Goal: Answer question/provide support

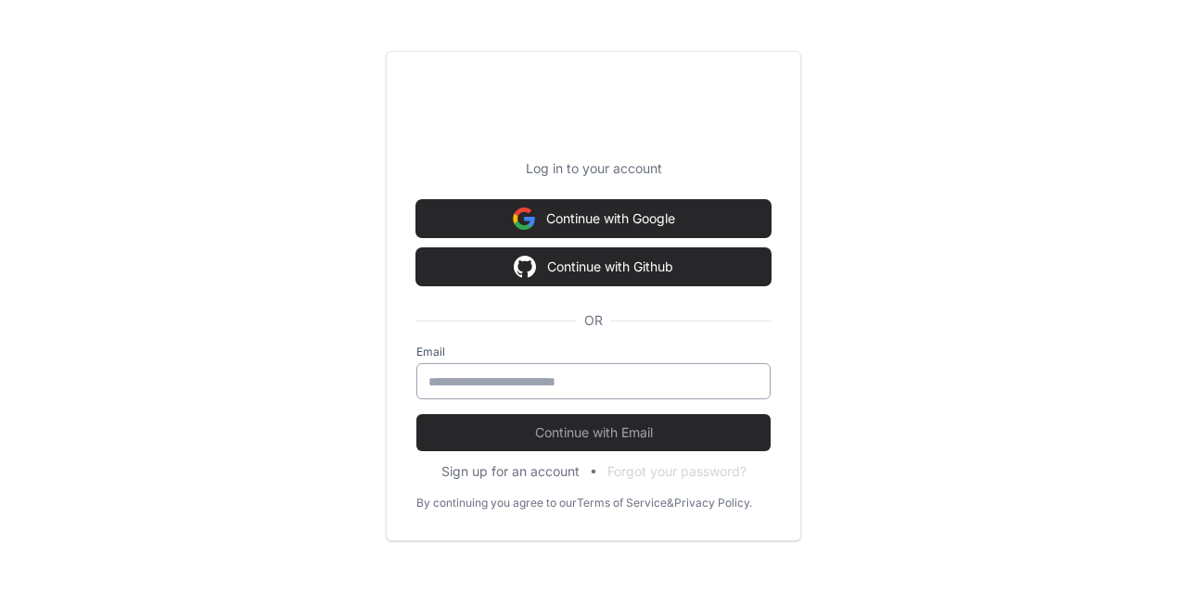
click at [505, 392] on div at bounding box center [593, 381] width 354 height 36
click at [503, 383] on input "email" at bounding box center [593, 382] width 330 height 19
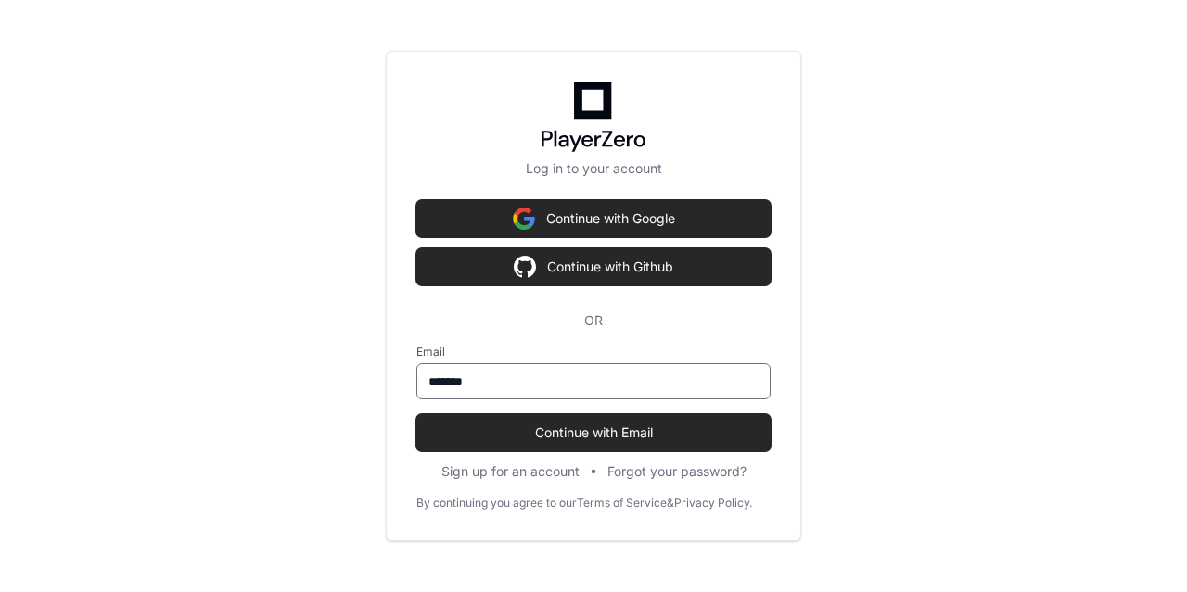
type input "**********"
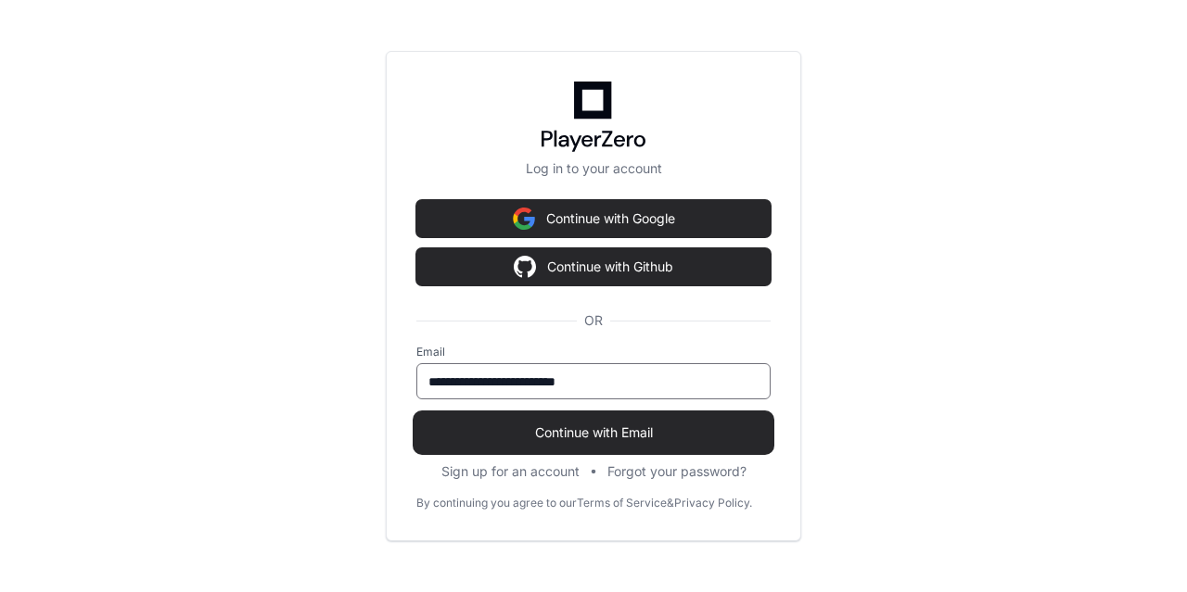
click at [506, 437] on span "Continue with Email" at bounding box center [593, 433] width 354 height 19
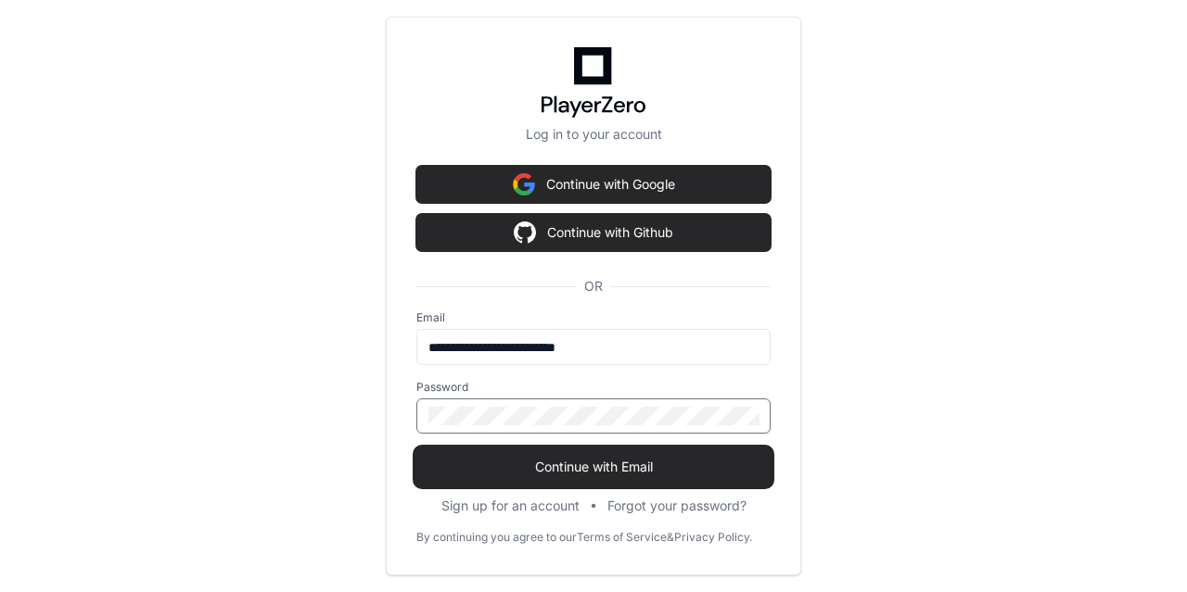
click at [416, 449] on button "Continue with Email" at bounding box center [593, 467] width 354 height 37
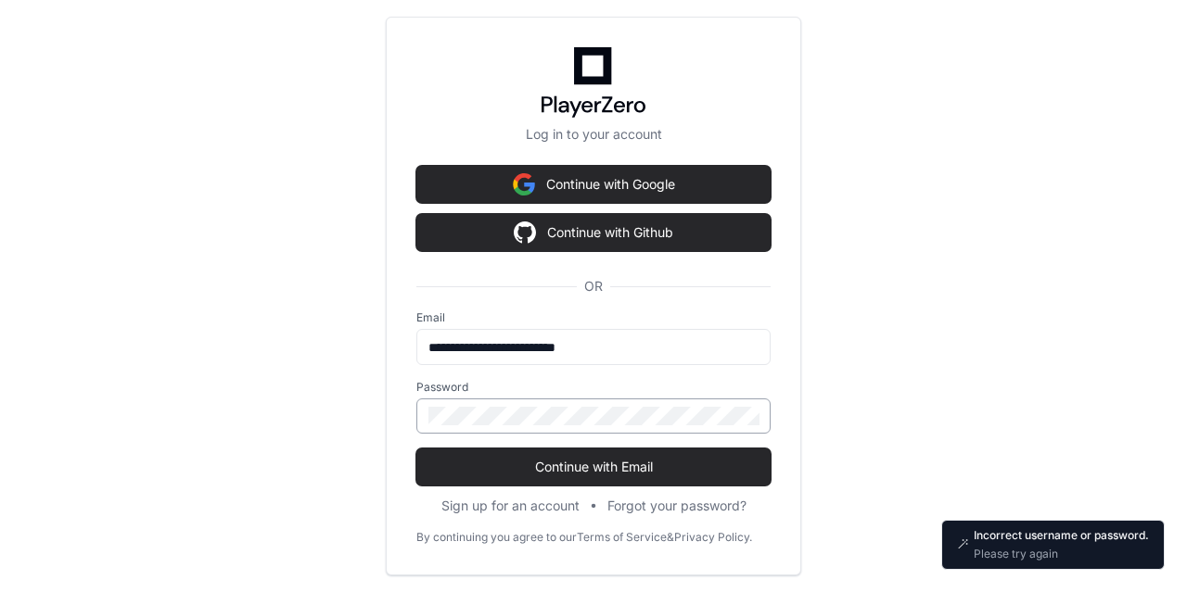
drag, startPoint x: 532, startPoint y: 401, endPoint x: 487, endPoint y: 403, distance: 45.5
click at [487, 403] on div at bounding box center [593, 416] width 354 height 35
click at [219, 425] on div "**********" at bounding box center [593, 296] width 1187 height 592
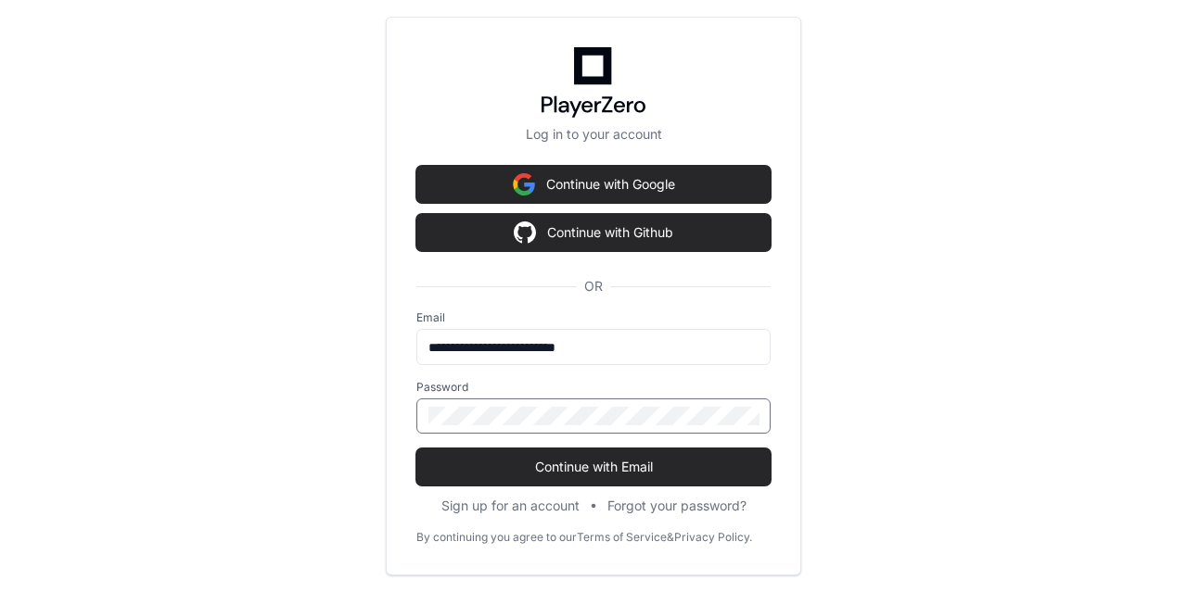
click at [416, 449] on button "Continue with Email" at bounding box center [593, 467] width 354 height 37
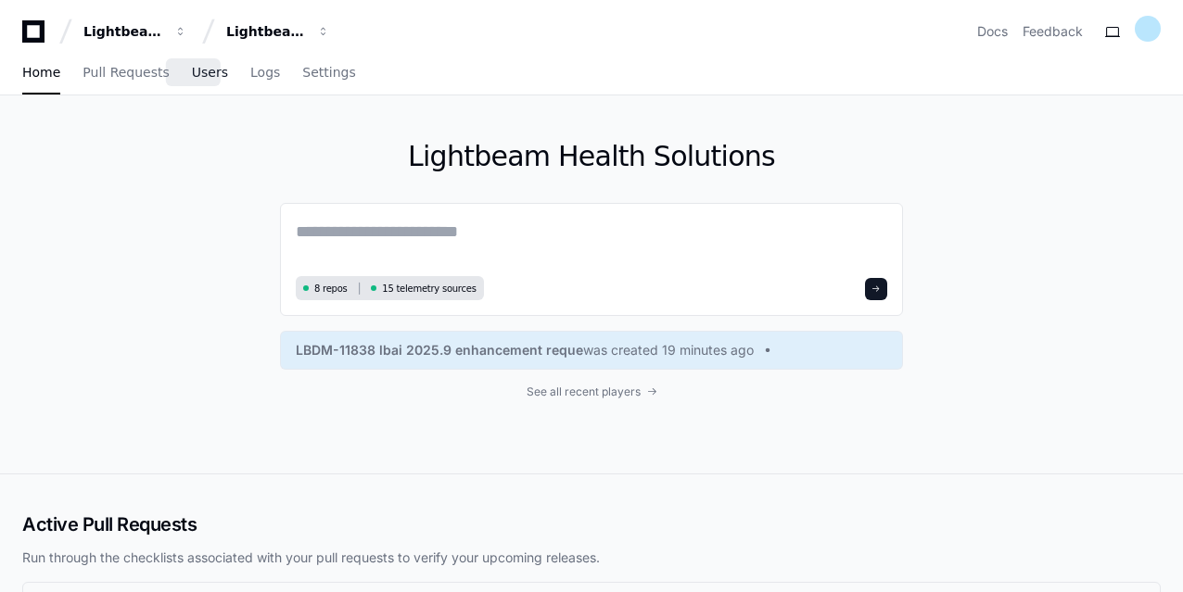
click at [194, 68] on span "Users" at bounding box center [210, 72] width 36 height 11
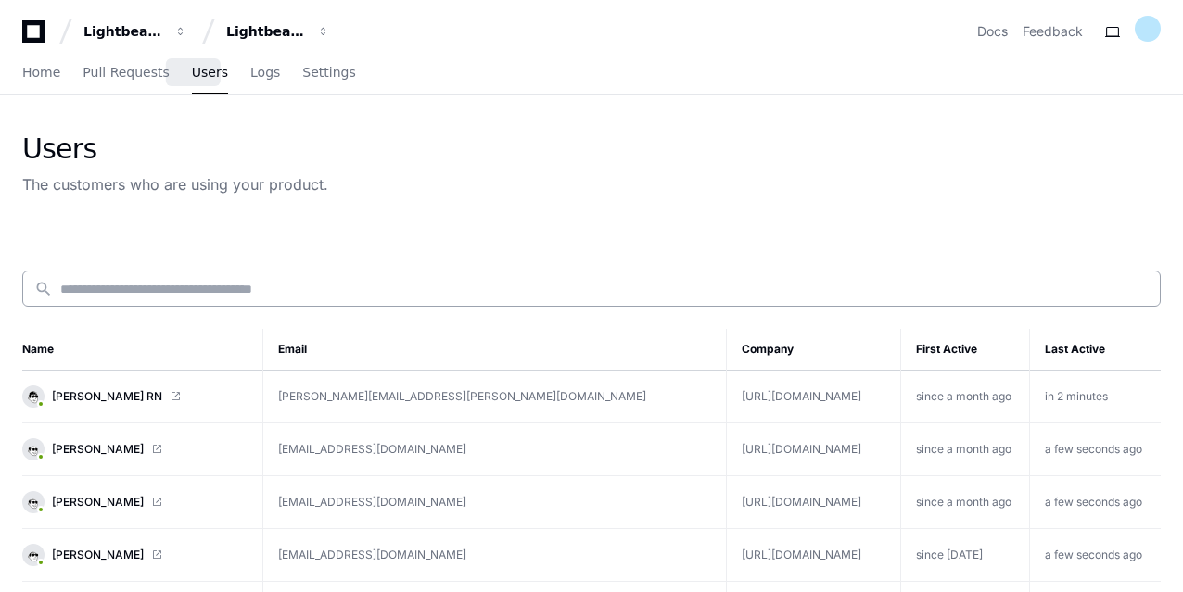
click at [217, 289] on input at bounding box center [604, 289] width 1088 height 19
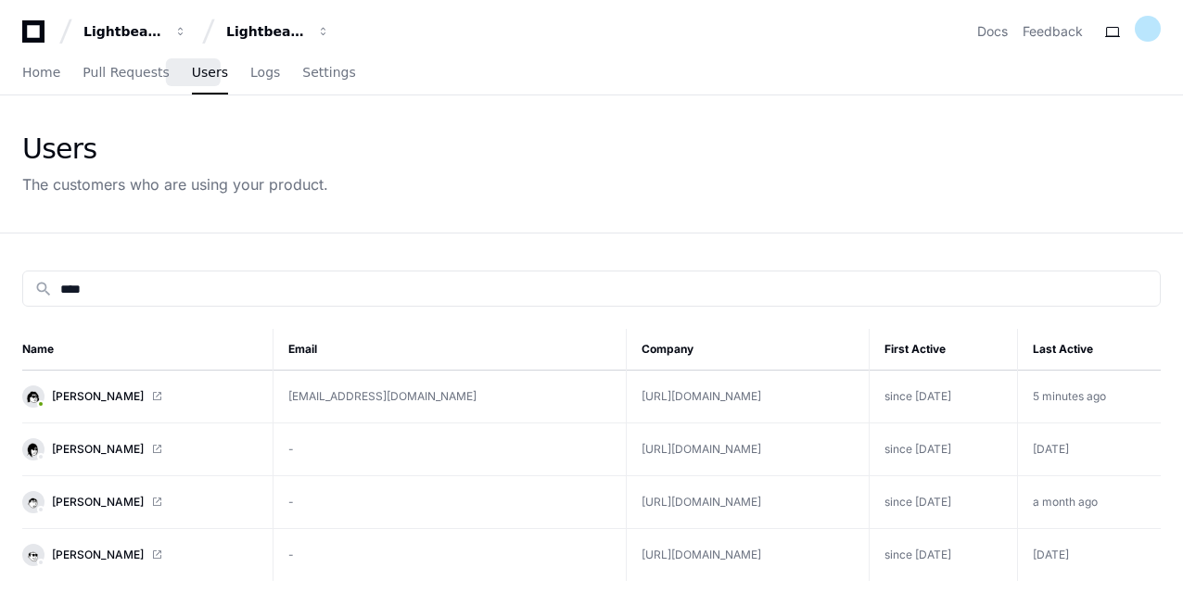
click at [627, 401] on td "https://Caremoretraining.lightbeamhealth.com" at bounding box center [748, 397] width 243 height 53
click at [151, 394] on span at bounding box center [156, 396] width 11 height 11
drag, startPoint x: 123, startPoint y: 285, endPoint x: 0, endPoint y: 311, distance: 126.0
click at [0, 311] on div "search **** Name Email Company First Active Last Active Siri Athota sathota@lig…" at bounding box center [591, 530] width 1183 height 592
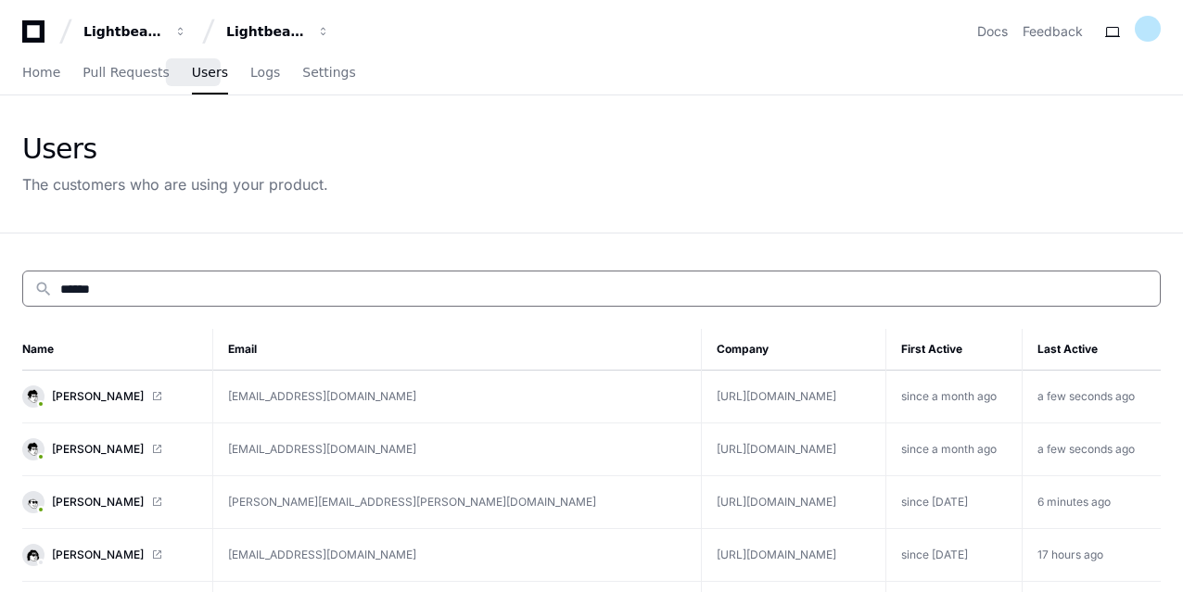
type input "******"
click at [151, 446] on span at bounding box center [156, 449] width 11 height 11
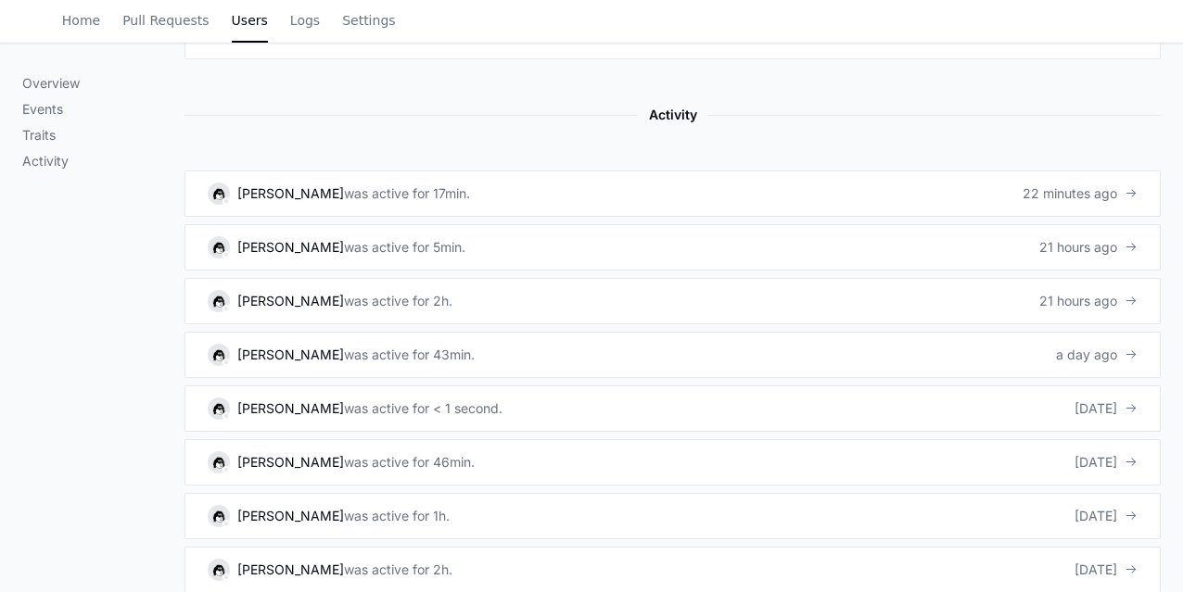
scroll to position [1226, 0]
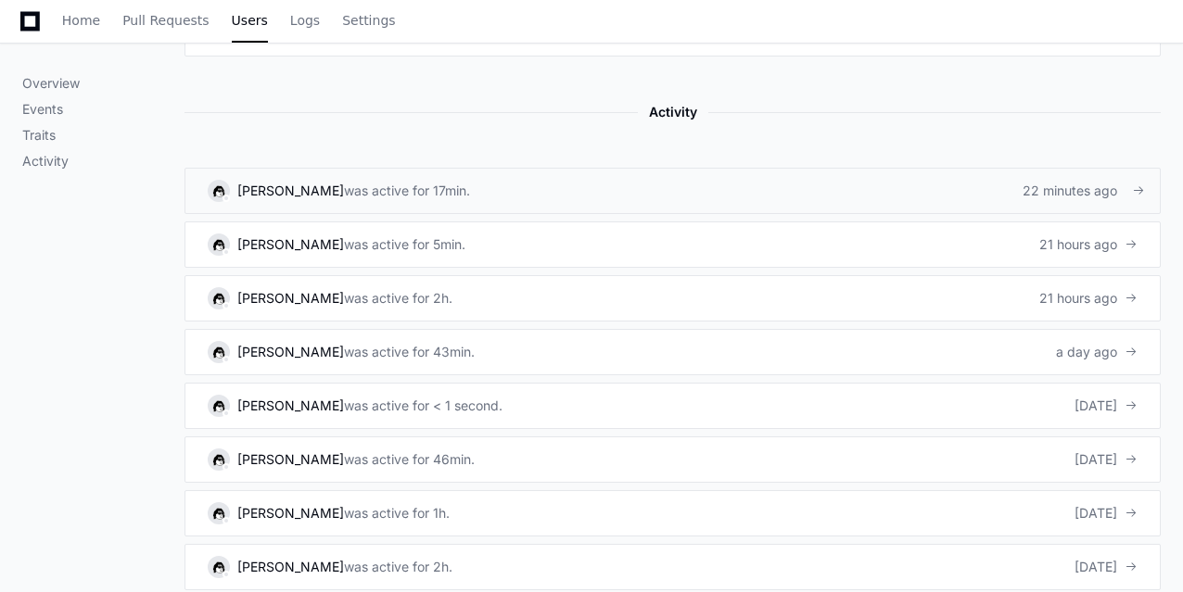
click at [1111, 188] on div "22 minutes ago" at bounding box center [1080, 191] width 115 height 19
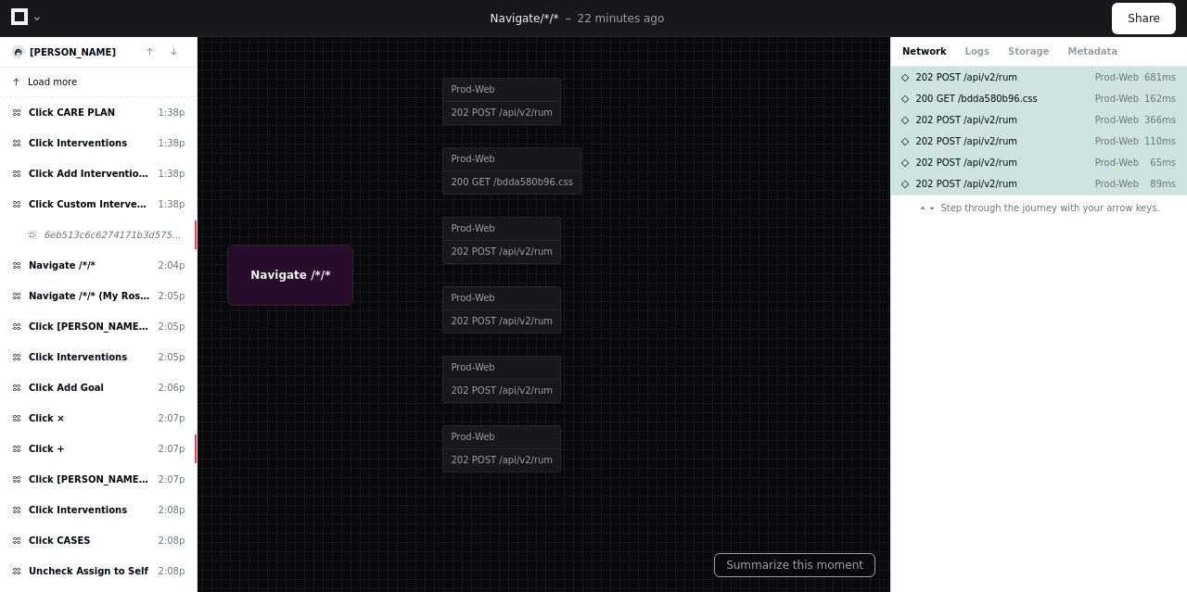
click at [53, 83] on span "Load more" at bounding box center [52, 82] width 49 height 14
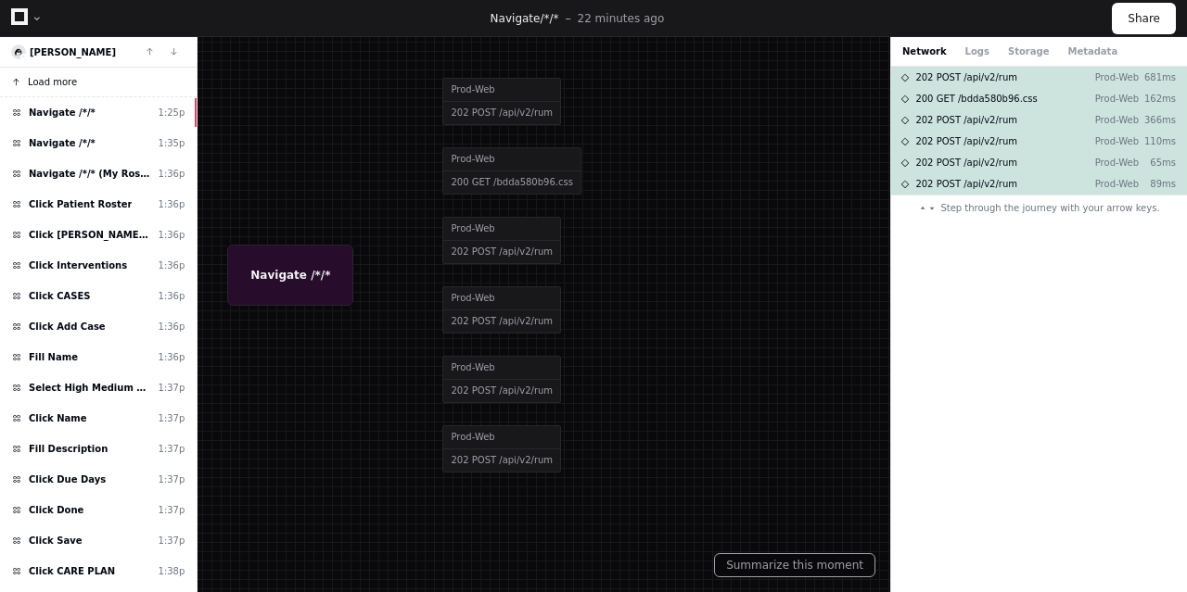
click at [76, 80] on button "Load more" at bounding box center [98, 83] width 197 height 30
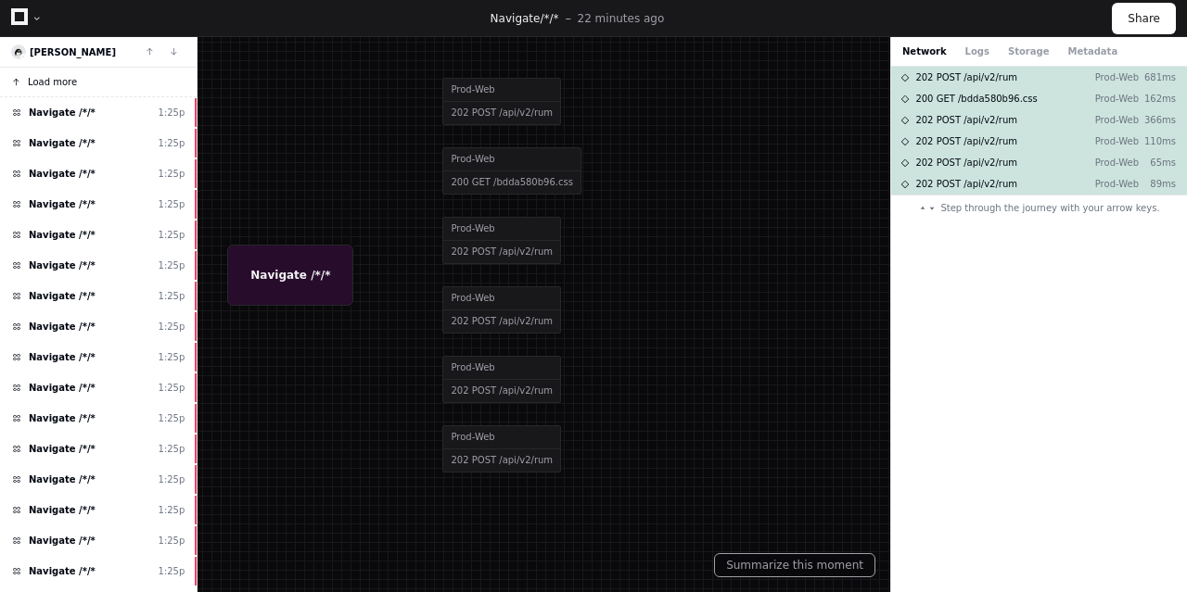
drag, startPoint x: 76, startPoint y: 80, endPoint x: 41, endPoint y: 83, distance: 35.3
click at [41, 83] on span "Load more" at bounding box center [52, 82] width 49 height 14
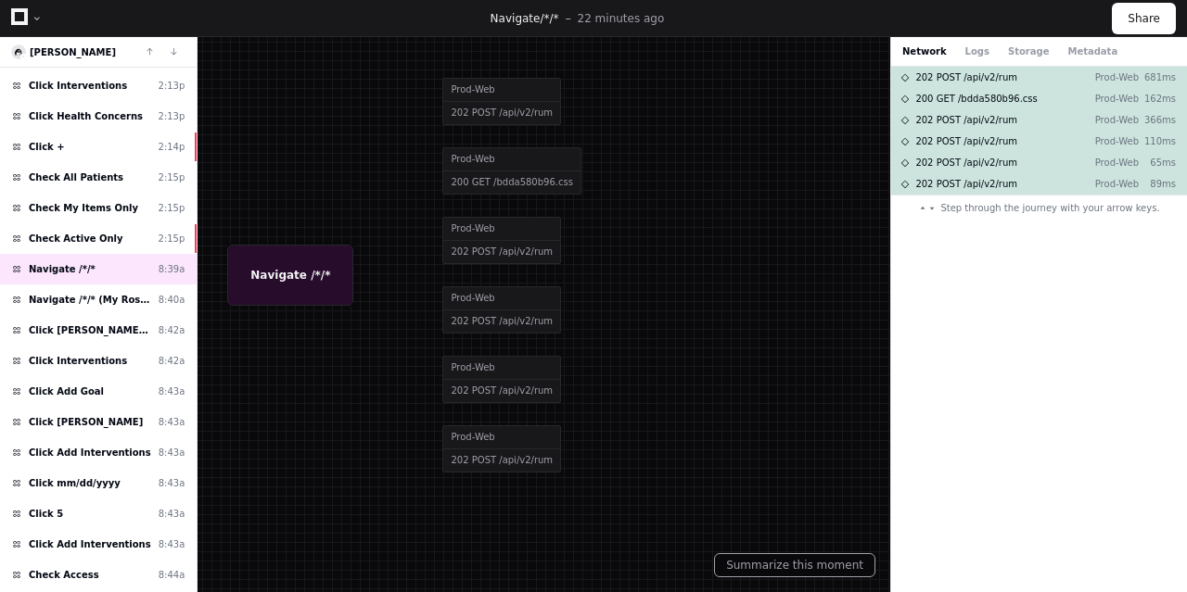
scroll to position [2137, 0]
click at [54, 255] on div "Navigate /*/* 8:39a" at bounding box center [98, 270] width 197 height 31
click at [59, 294] on span "Navigate /*/* (My Roster)" at bounding box center [90, 301] width 122 height 14
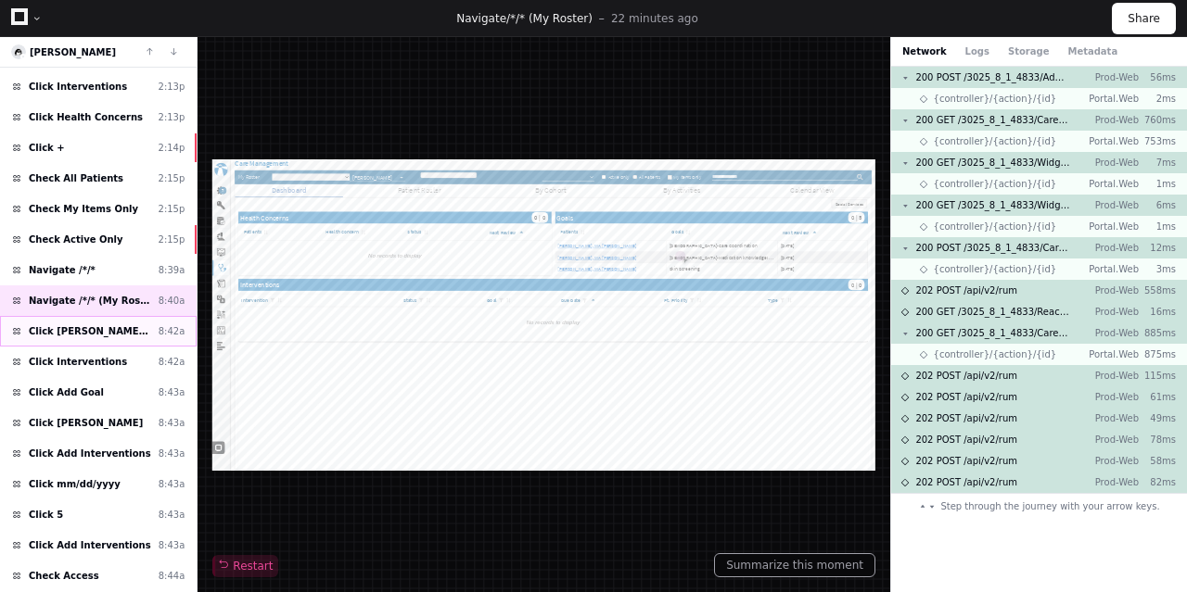
click at [61, 325] on span "Click [PERSON_NAME], MA [PERSON_NAME]" at bounding box center [90, 332] width 122 height 14
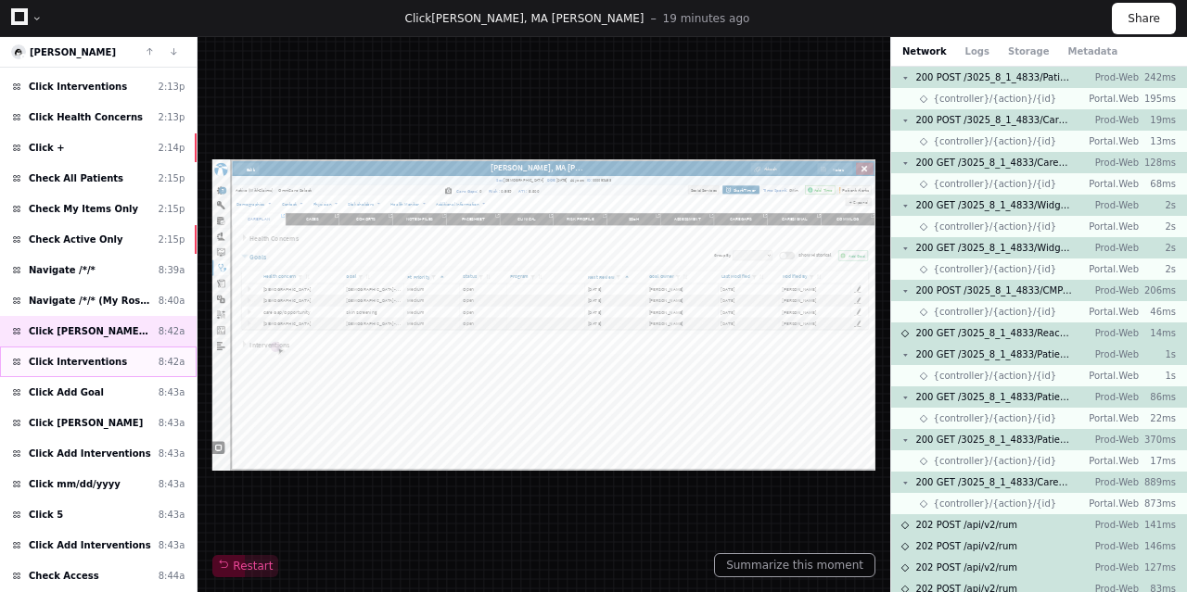
click at [67, 355] on span "Click Interventions" at bounding box center [78, 362] width 98 height 14
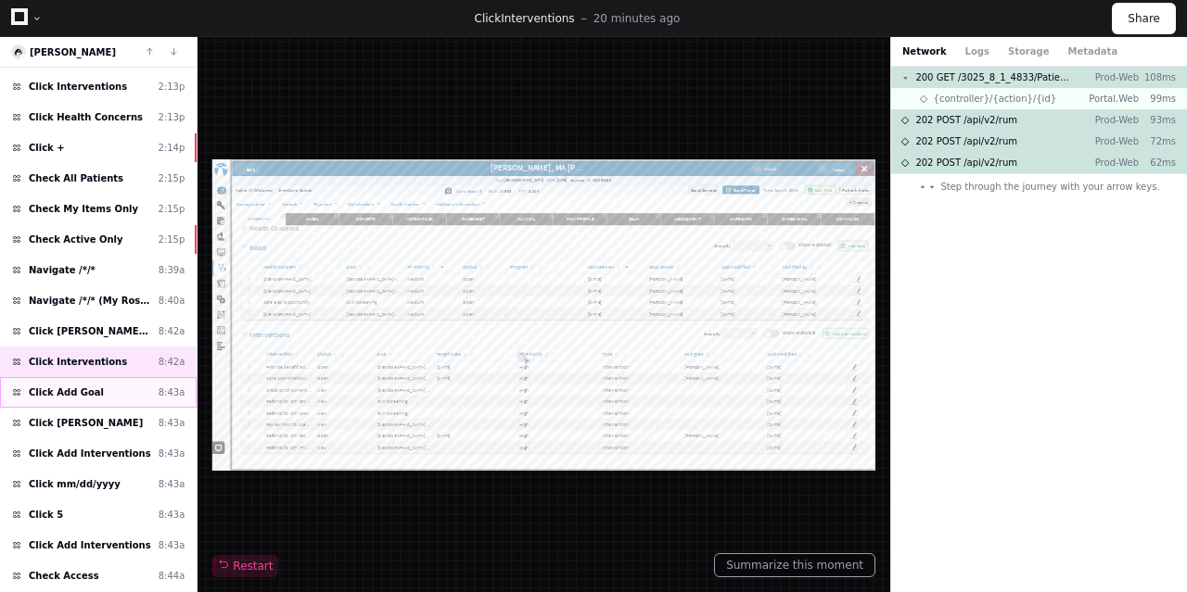
scroll to position [26, 0]
click at [64, 377] on div "Click Add Goal 8:43a" at bounding box center [98, 392] width 197 height 31
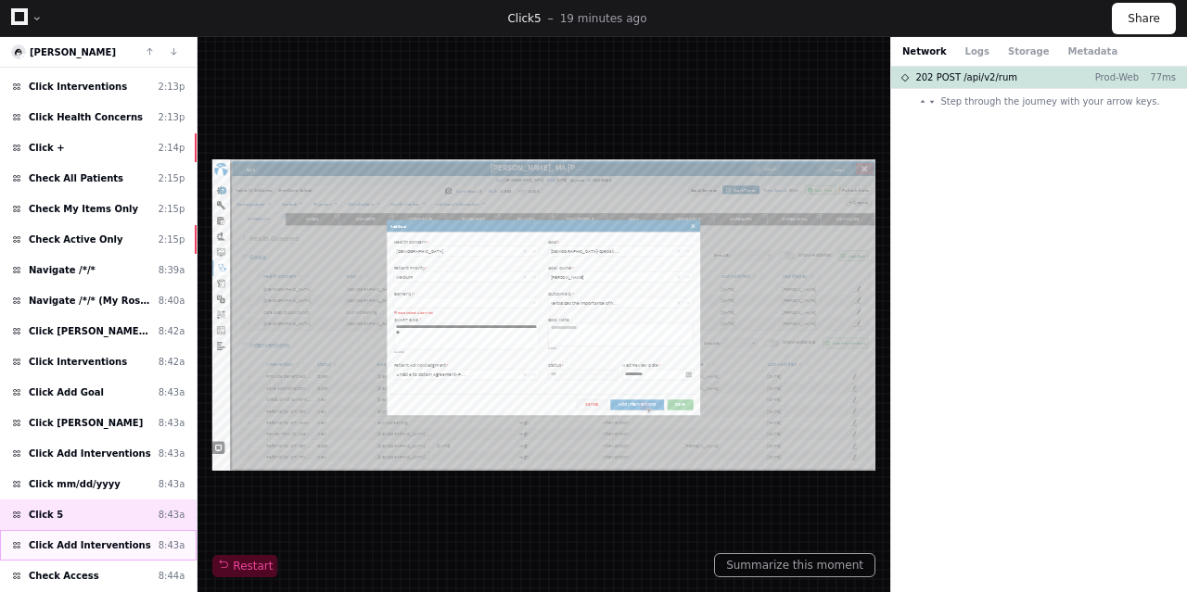
scroll to position [26, 0]
click at [67, 539] on span "Click Add Interventions" at bounding box center [90, 546] width 122 height 14
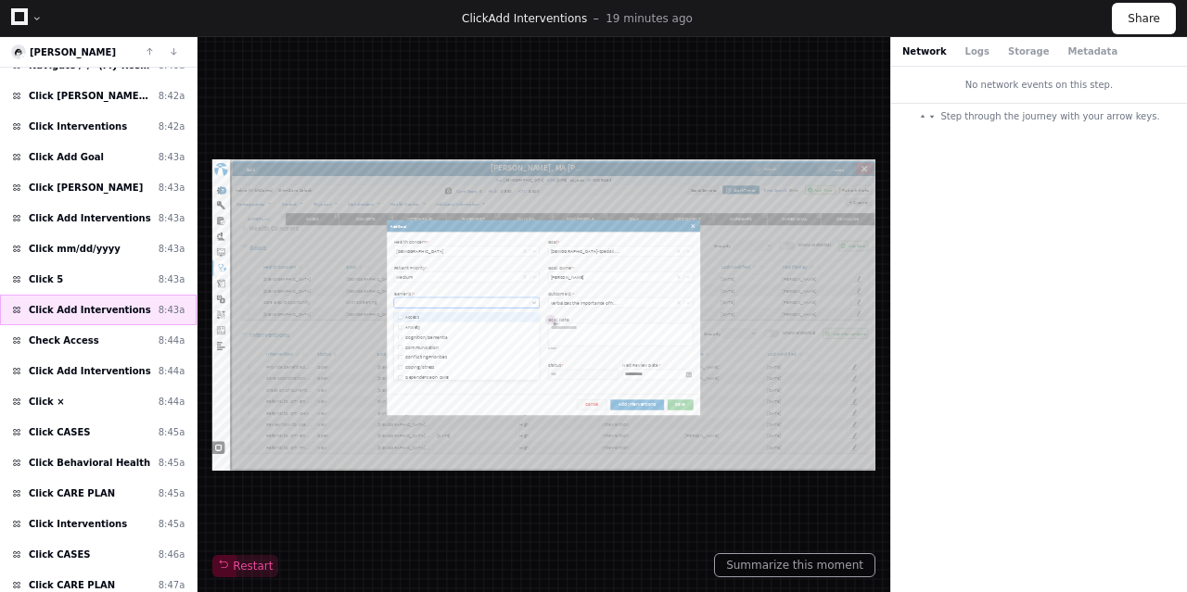
scroll to position [2374, 0]
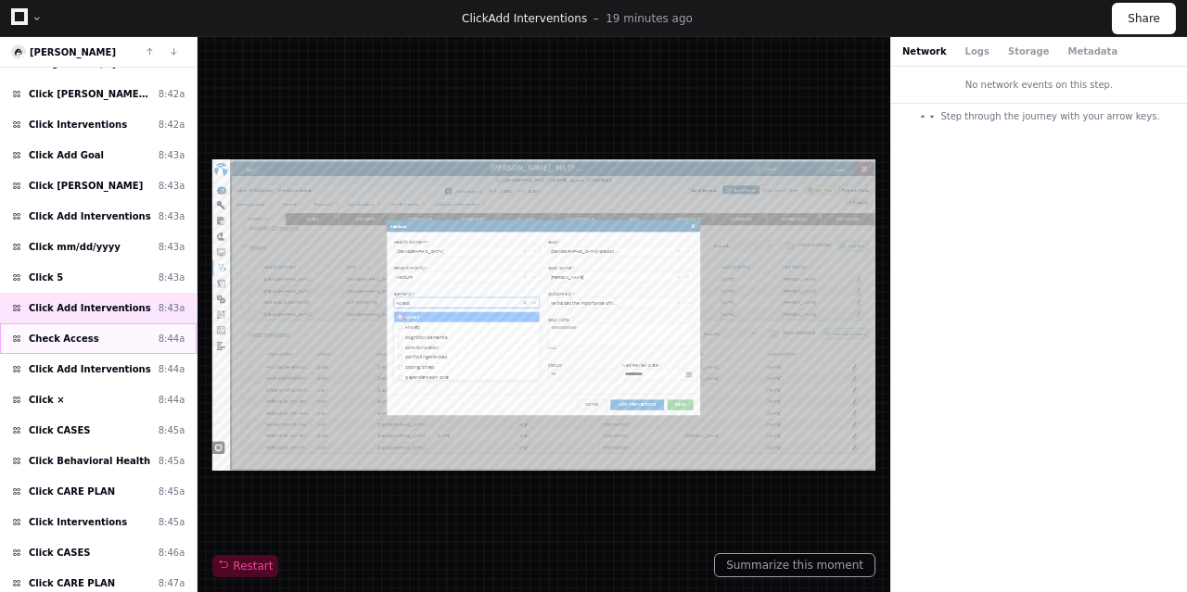
click at [50, 332] on span "Check Access" at bounding box center [64, 339] width 70 height 14
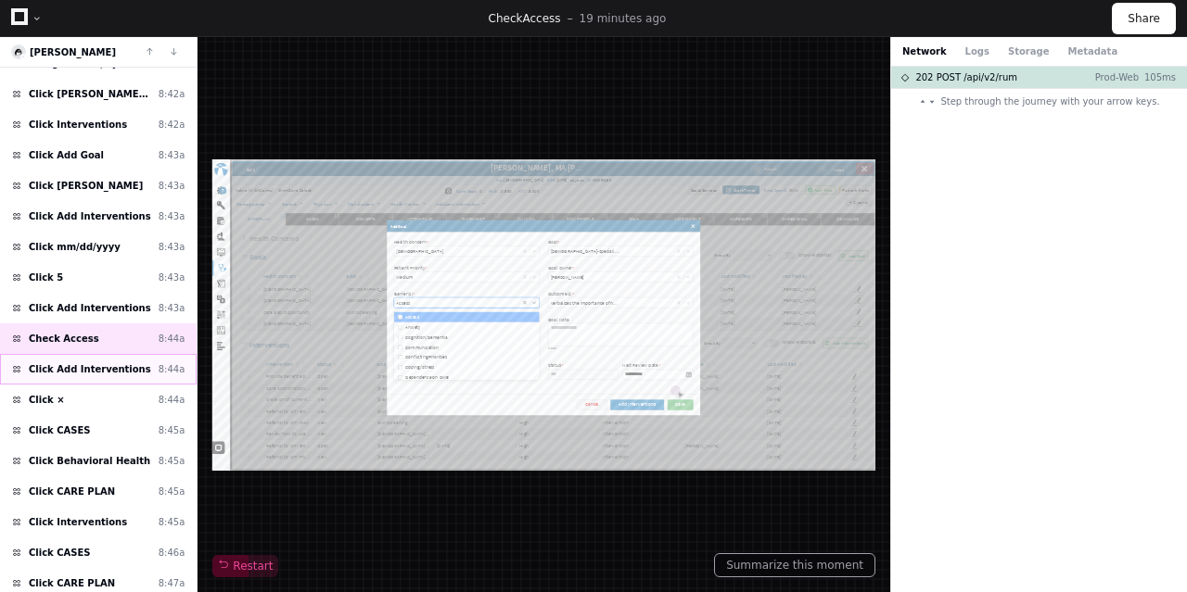
scroll to position [26, 0]
click at [65, 363] on span "Click Add Interventions" at bounding box center [90, 370] width 122 height 14
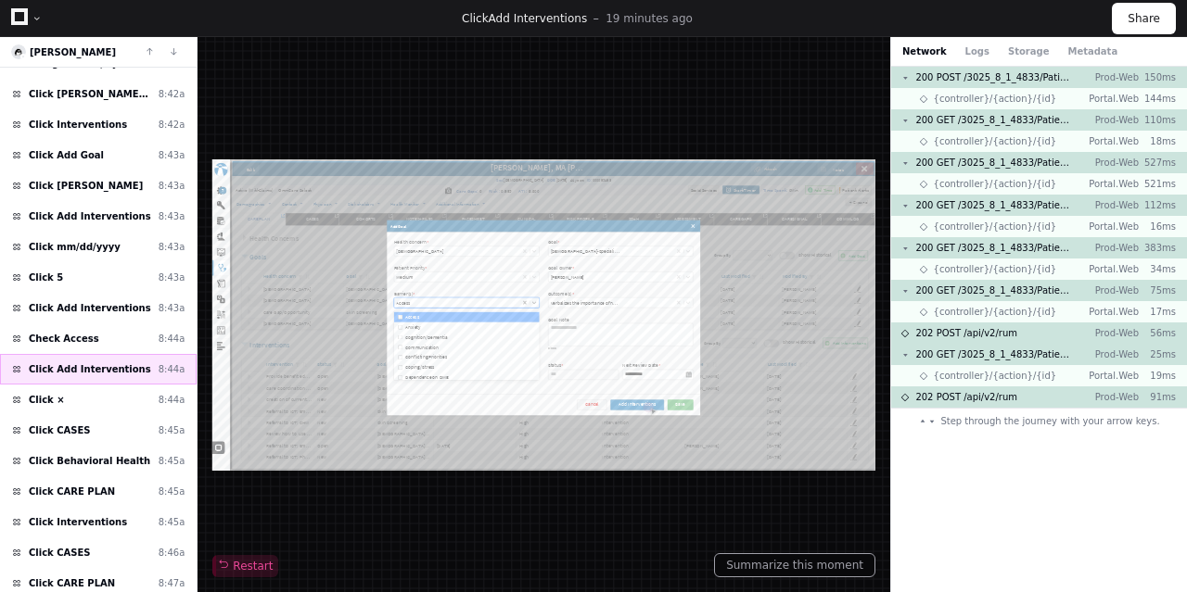
scroll to position [26, 0]
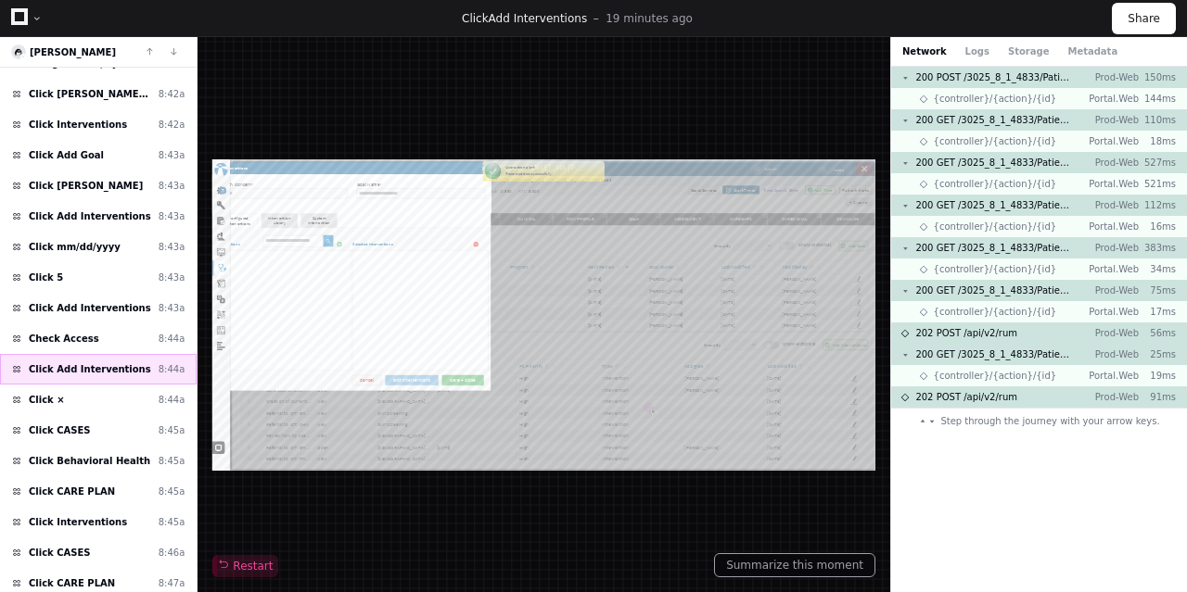
type input "******"
type input "**********"
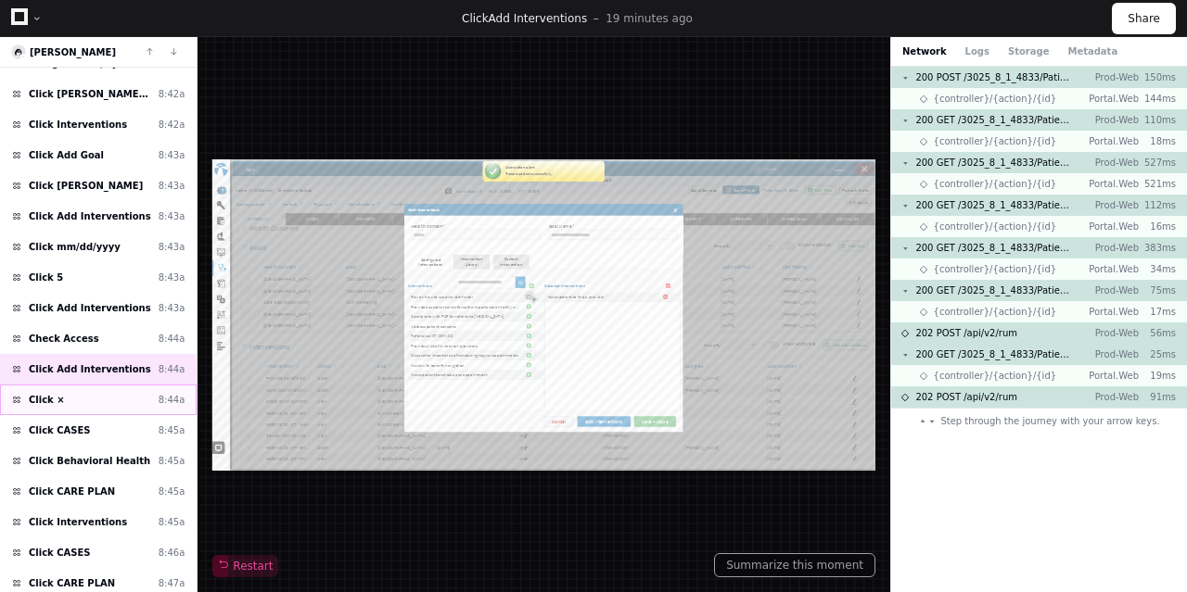
click at [67, 385] on div "Click × 8:44a" at bounding box center [98, 400] width 197 height 31
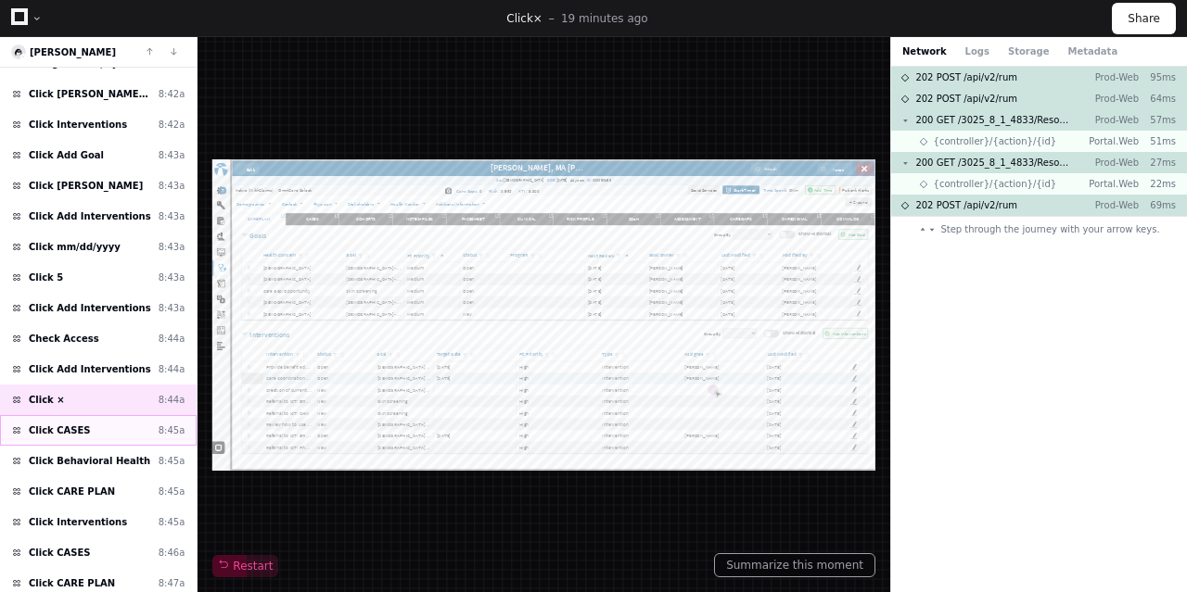
scroll to position [57, 0]
click at [57, 424] on span "Click CASES" at bounding box center [60, 431] width 62 height 14
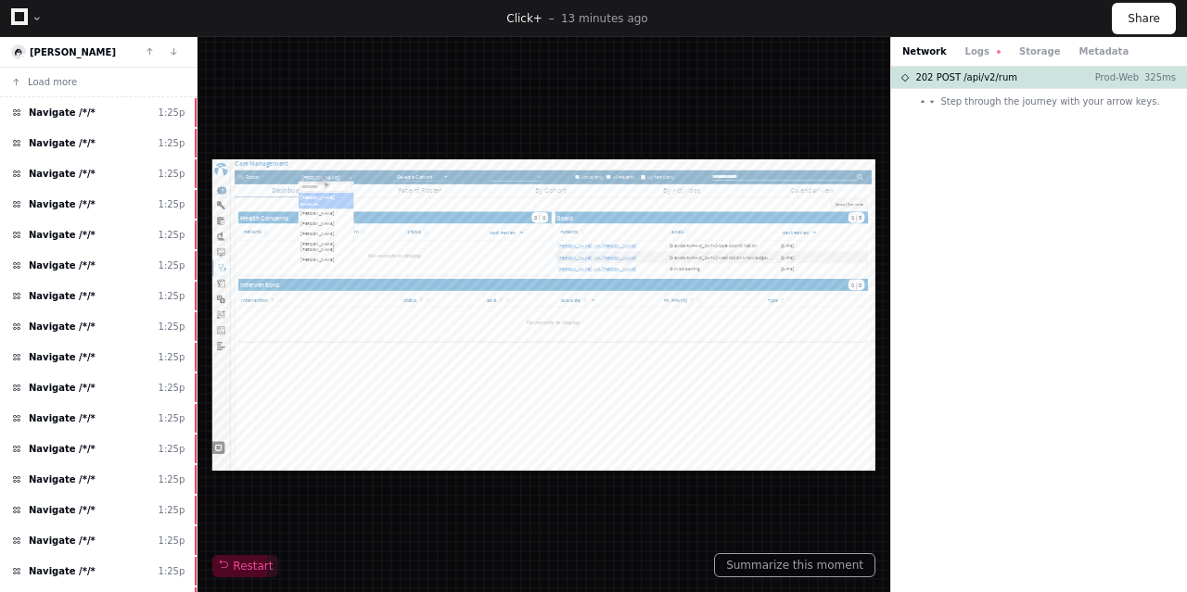
scroll to position [2492, 0]
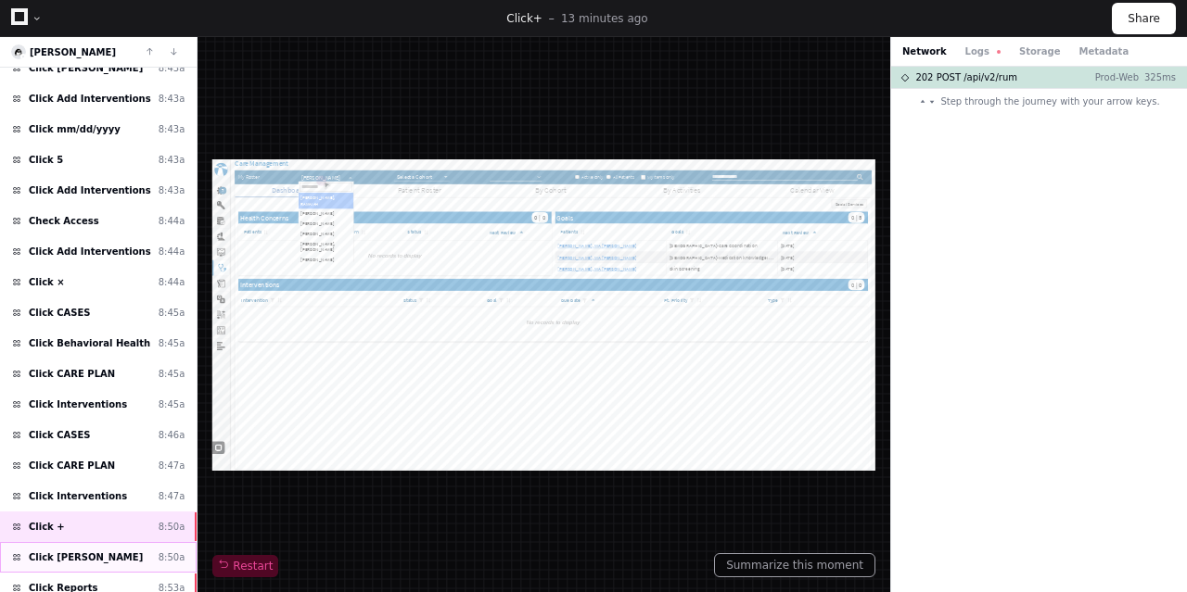
click at [96, 551] on span "Click [PERSON_NAME]" at bounding box center [86, 558] width 114 height 14
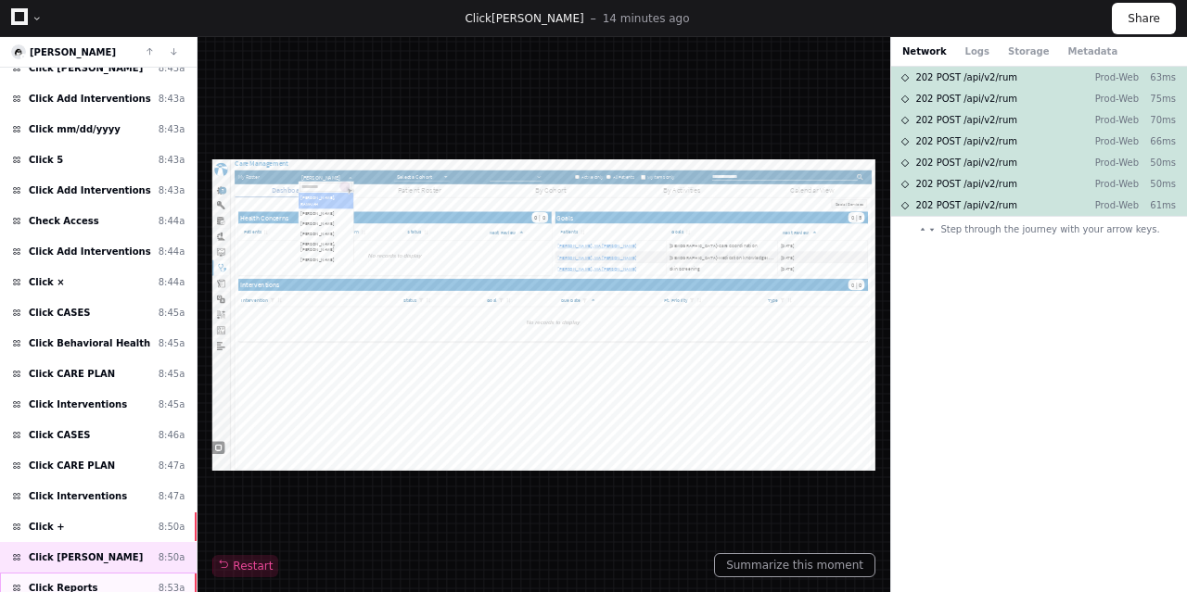
click at [89, 573] on div "Click Reports 8:53a" at bounding box center [98, 588] width 197 height 31
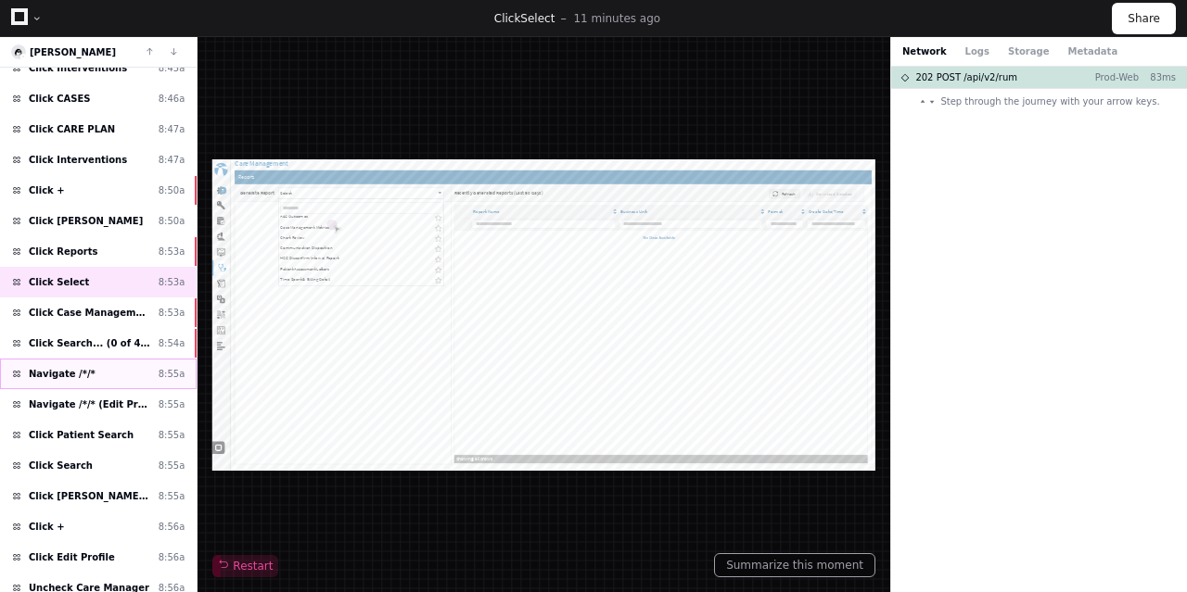
scroll to position [2830, 0]
click at [72, 489] on span "Click ACEVES DE LEON, MARIA" at bounding box center [90, 496] width 122 height 14
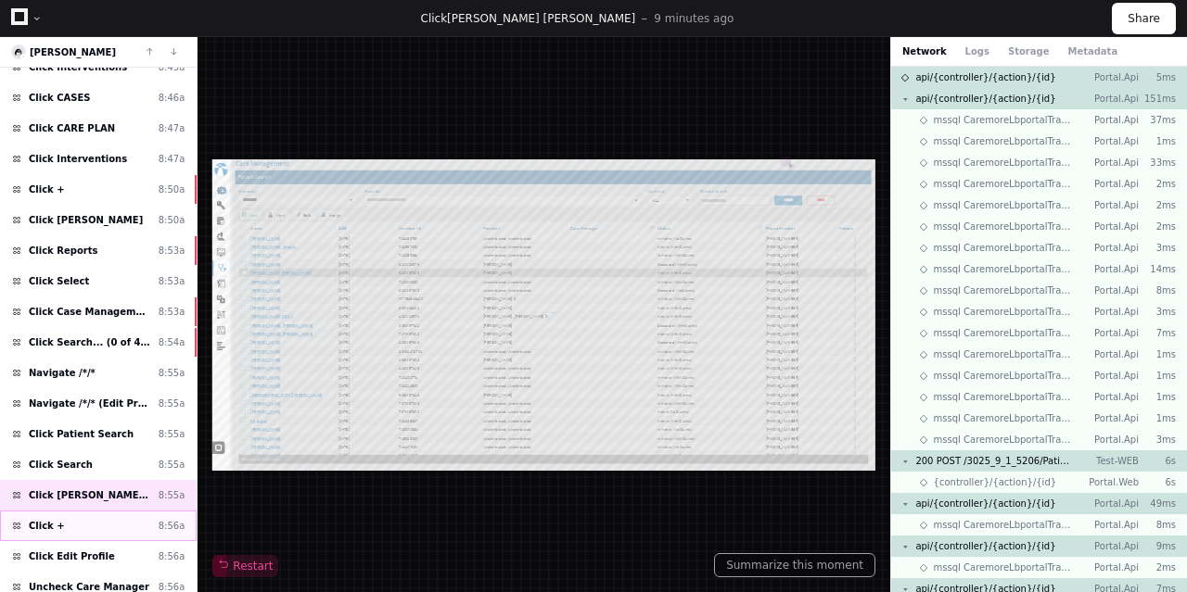
click at [70, 511] on div "Click + 8:56a" at bounding box center [98, 526] width 197 height 31
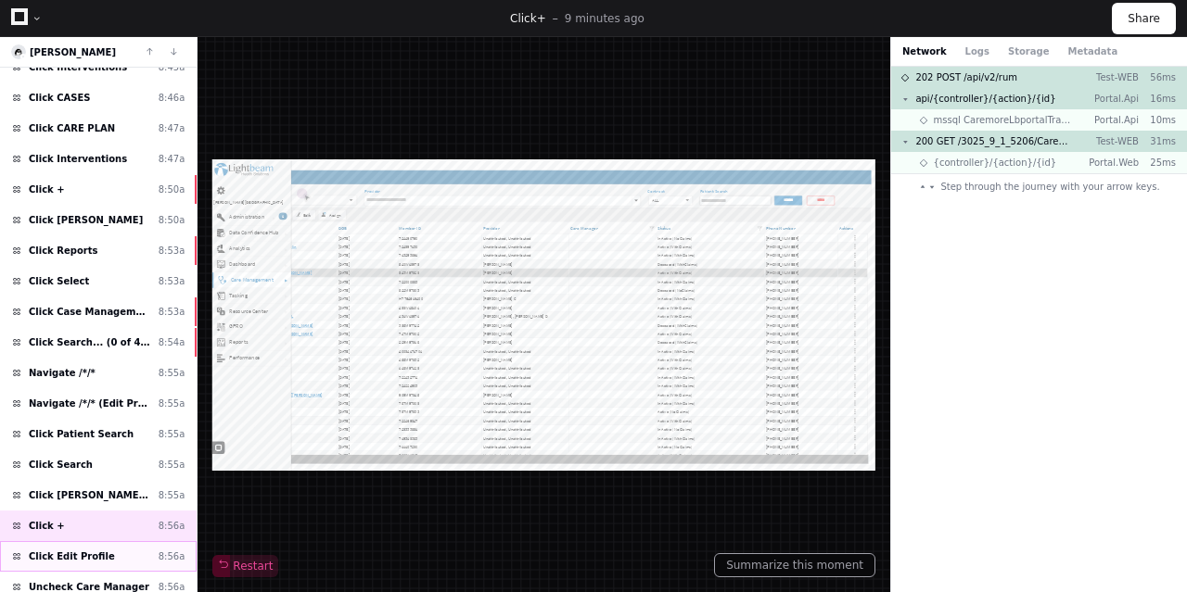
click at [107, 541] on div "Click Edit Profile 8:56a" at bounding box center [98, 556] width 197 height 31
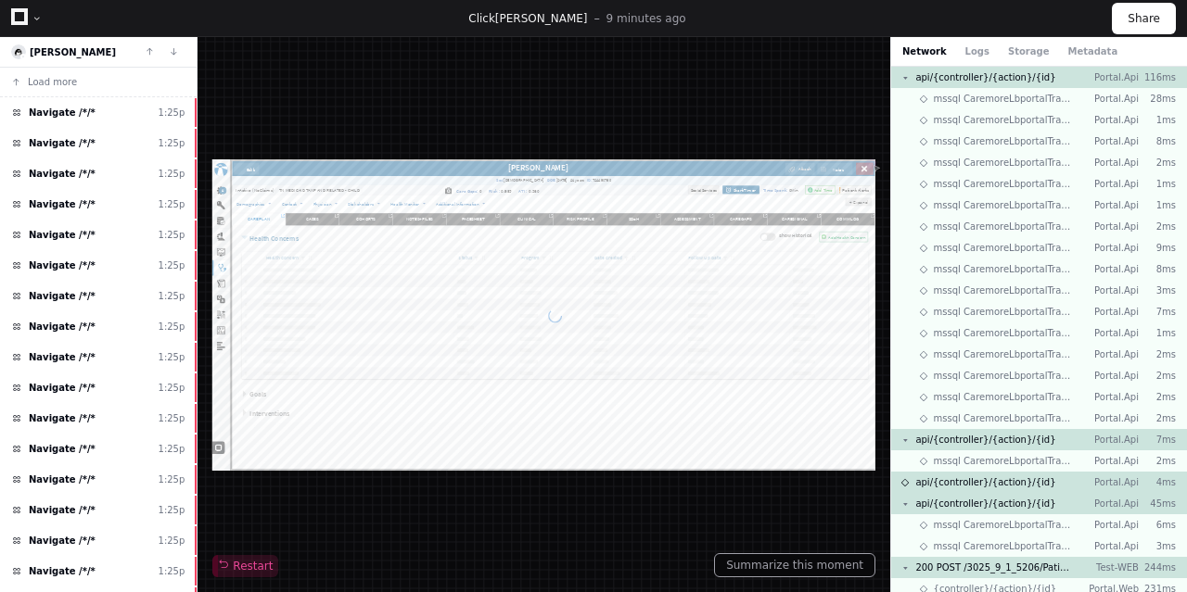
scroll to position [3012, 0]
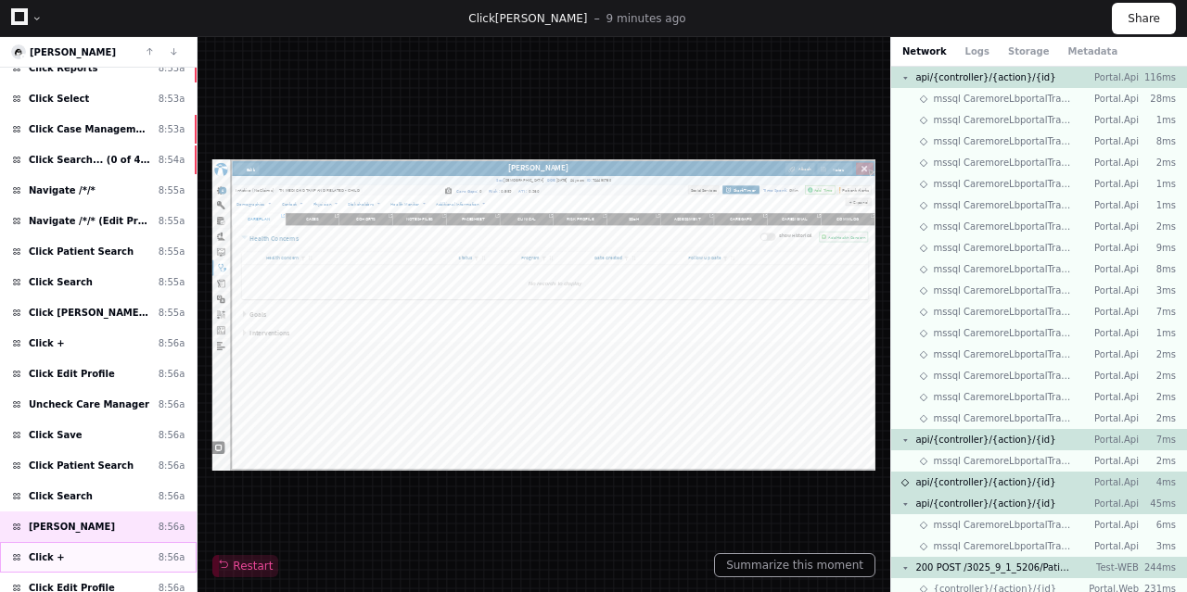
click at [57, 542] on div "Click + 8:56a" at bounding box center [98, 557] width 197 height 31
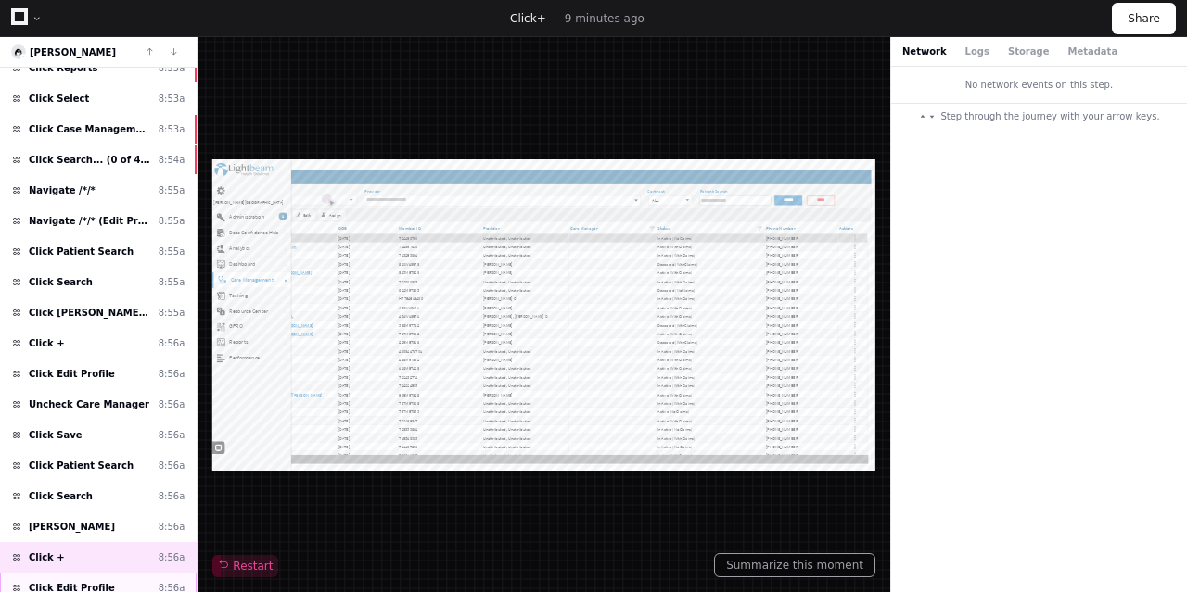
click at [56, 581] on span "Click Edit Profile" at bounding box center [72, 588] width 86 height 14
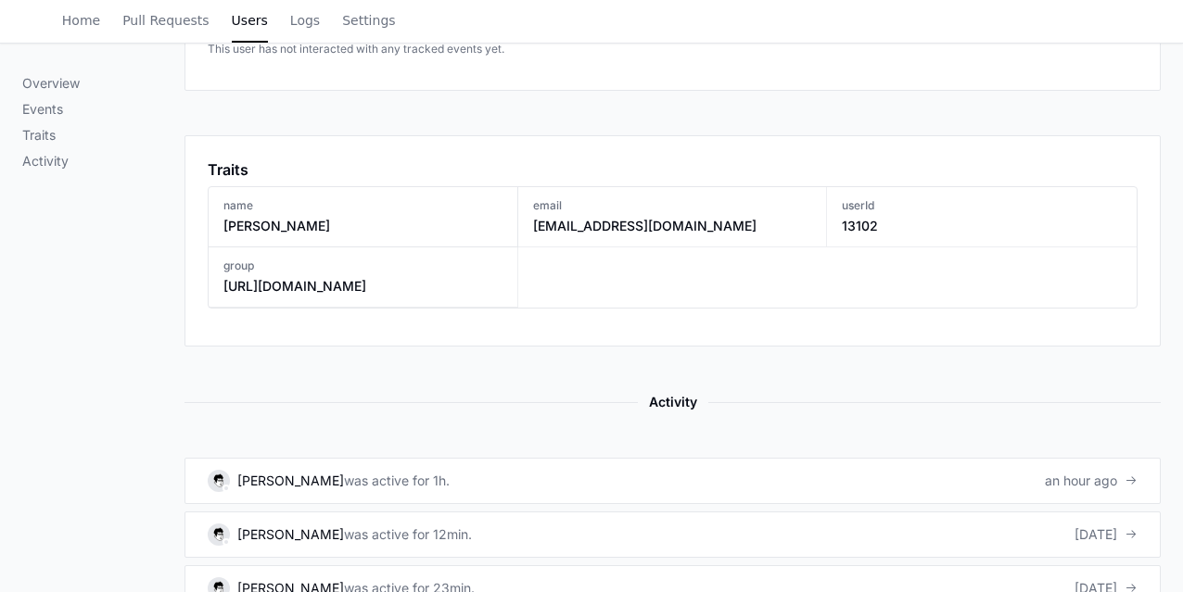
scroll to position [1011, 0]
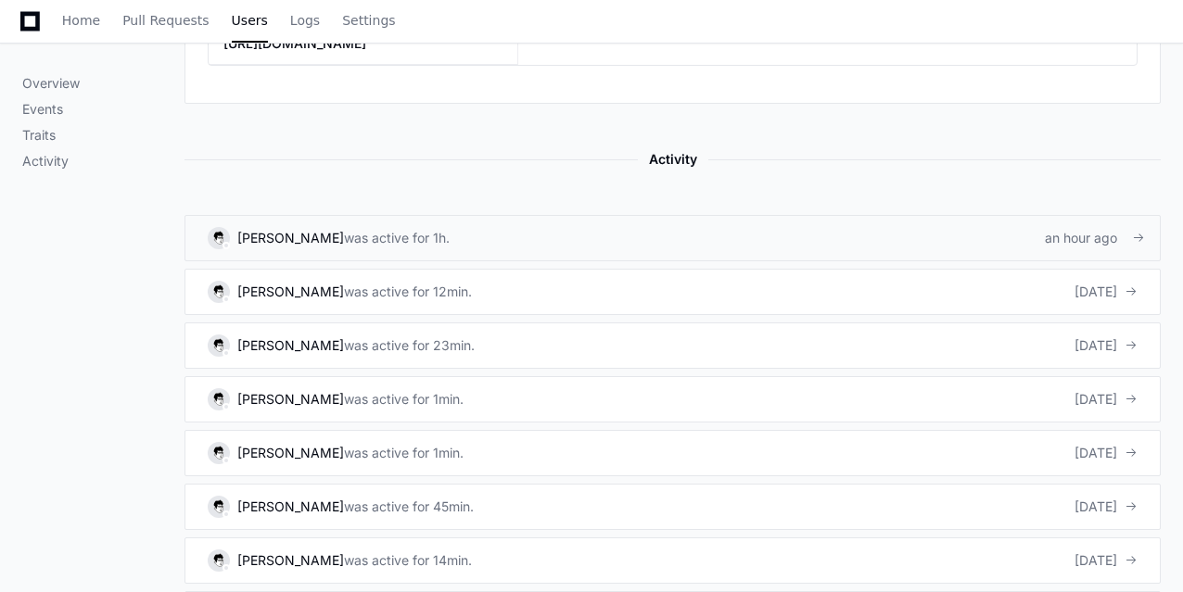
click at [464, 251] on link "[PERSON_NAME] was active for 1h. an hour ago" at bounding box center [673, 238] width 976 height 46
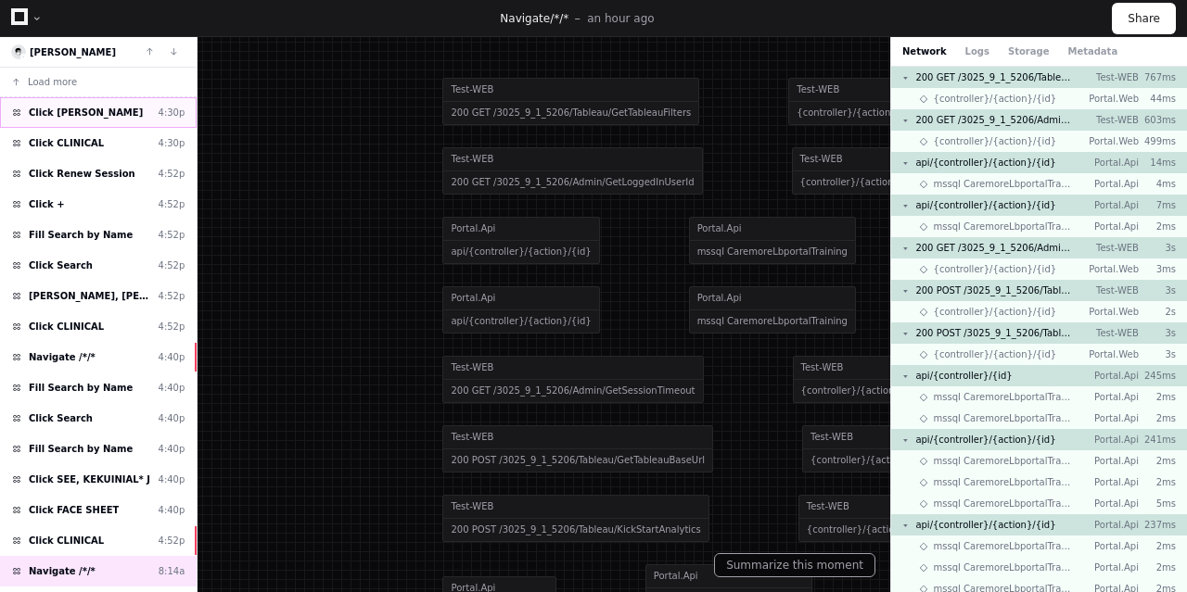
click at [83, 118] on span "Click [PERSON_NAME]" at bounding box center [86, 113] width 114 height 14
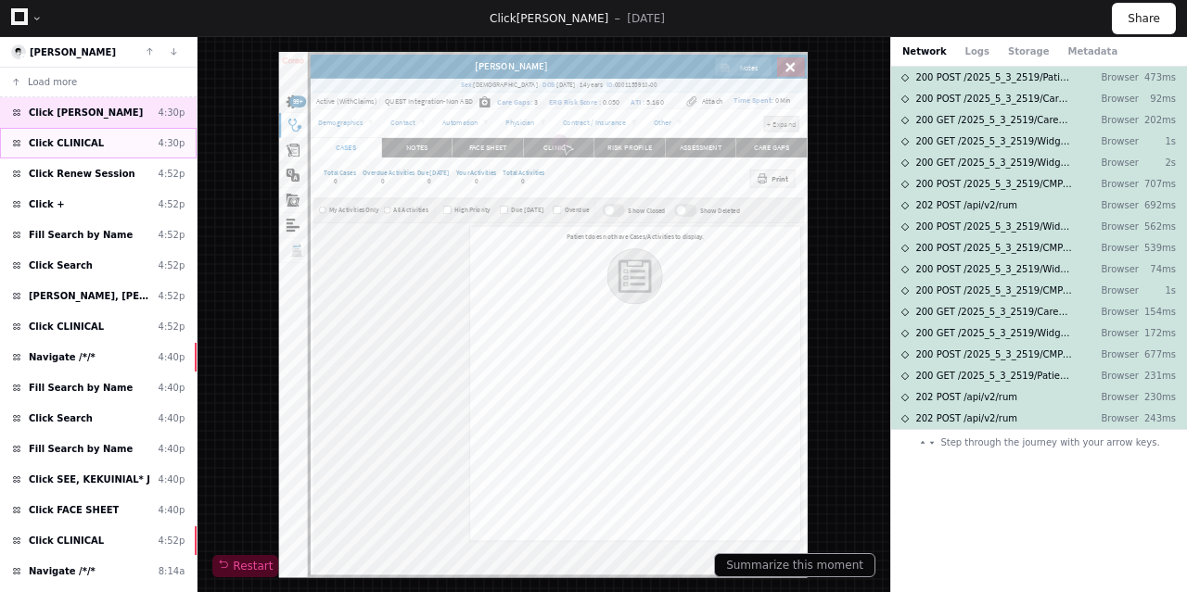
click at [42, 139] on span "Click CLINICAL" at bounding box center [66, 143] width 75 height 14
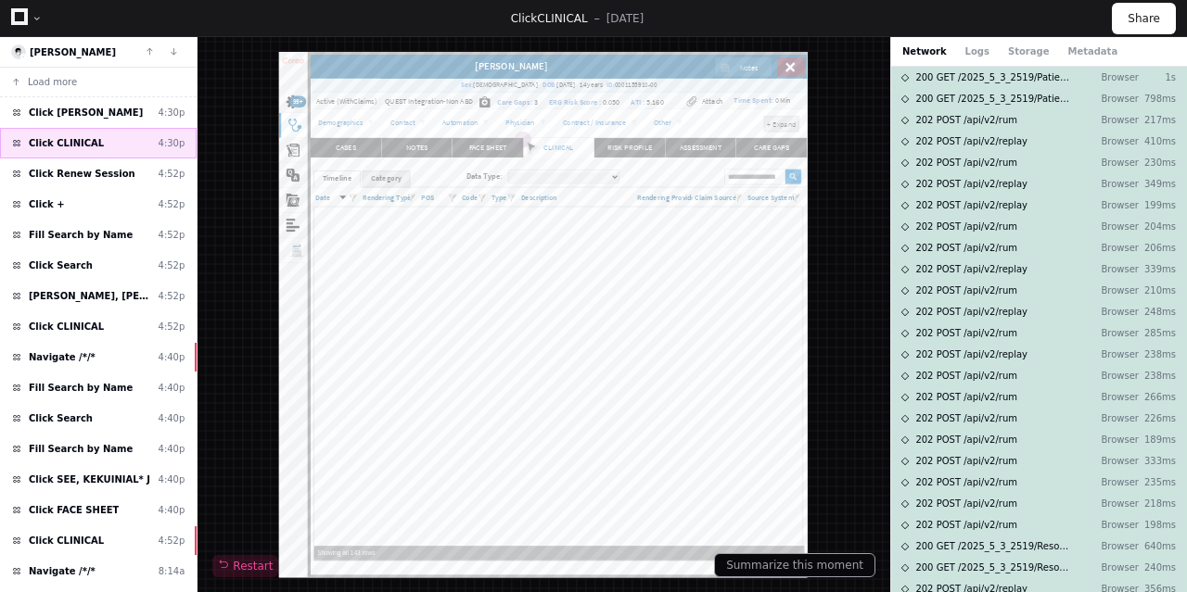
scroll to position [834, 0]
click at [64, 171] on span "Click Renew Session" at bounding box center [82, 174] width 107 height 14
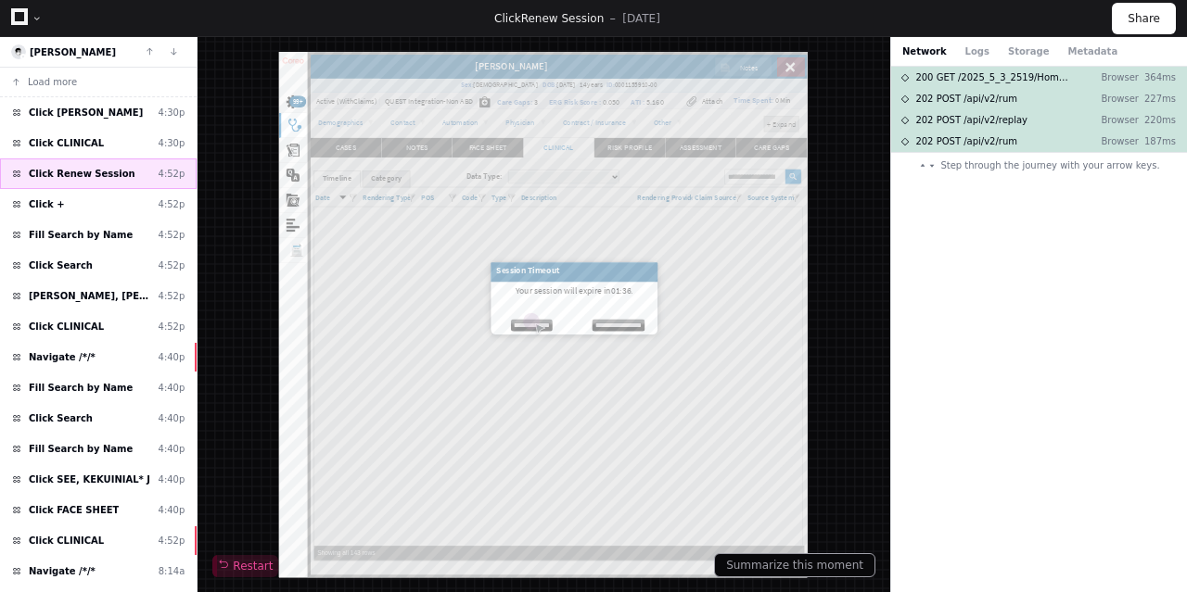
scroll to position [834, 0]
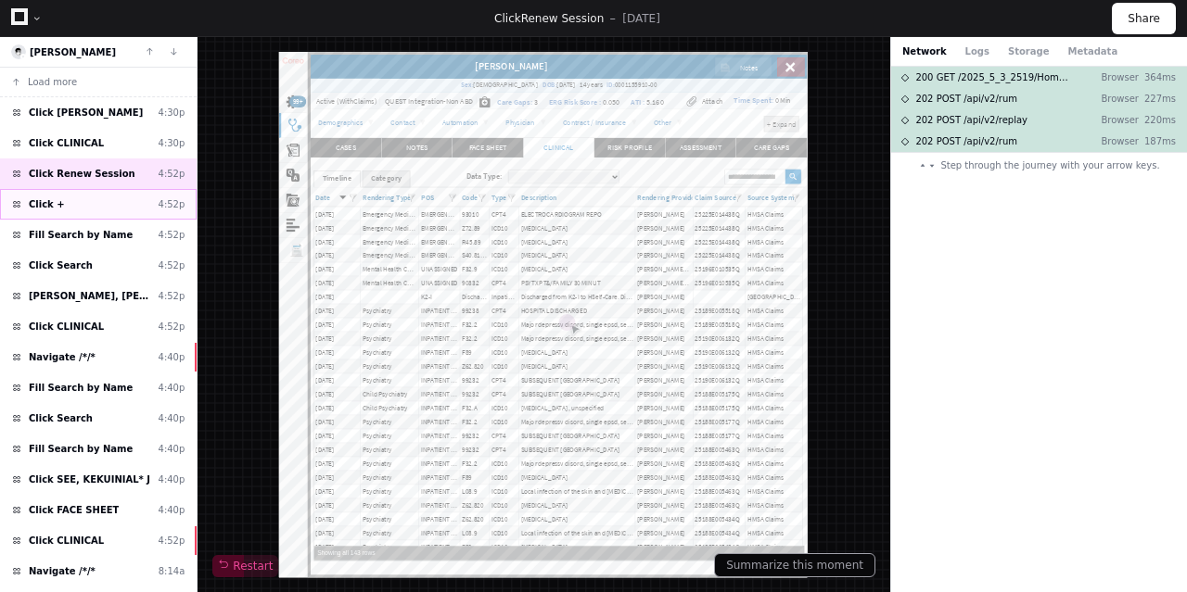
click at [41, 205] on span "Click +" at bounding box center [47, 204] width 36 height 14
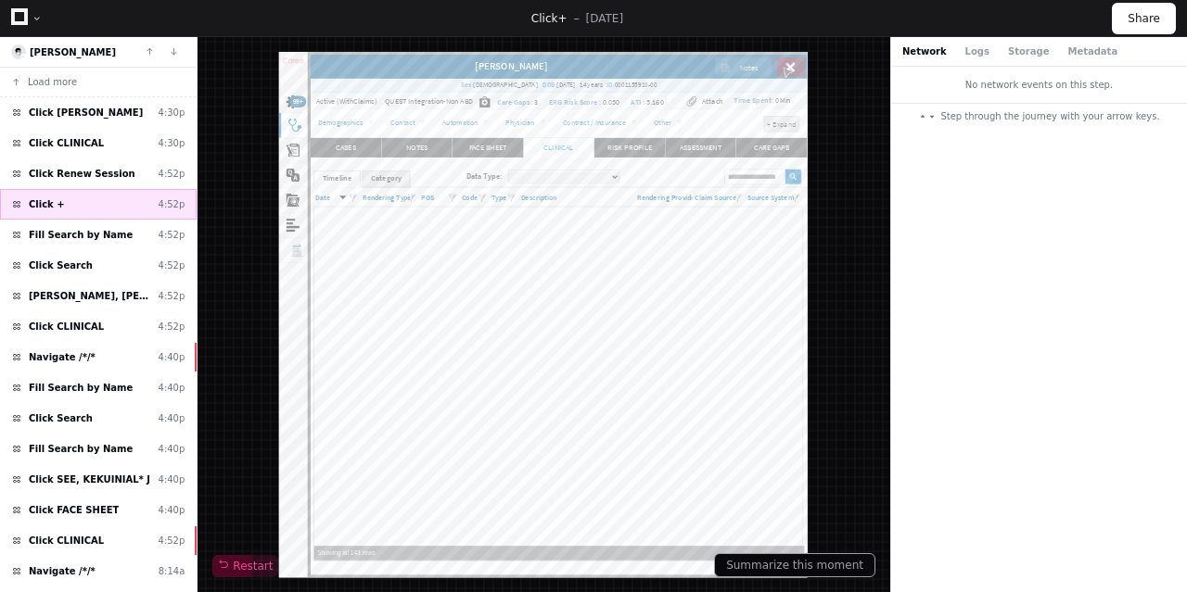
scroll to position [834, 0]
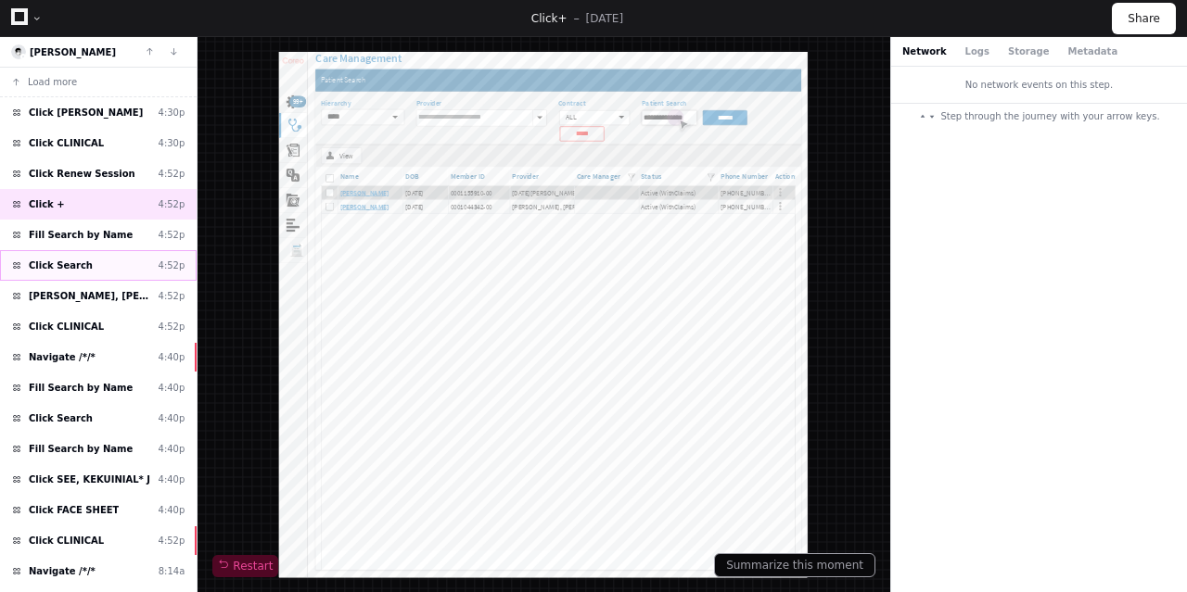
click at [60, 262] on span "Click Search" at bounding box center [61, 266] width 64 height 14
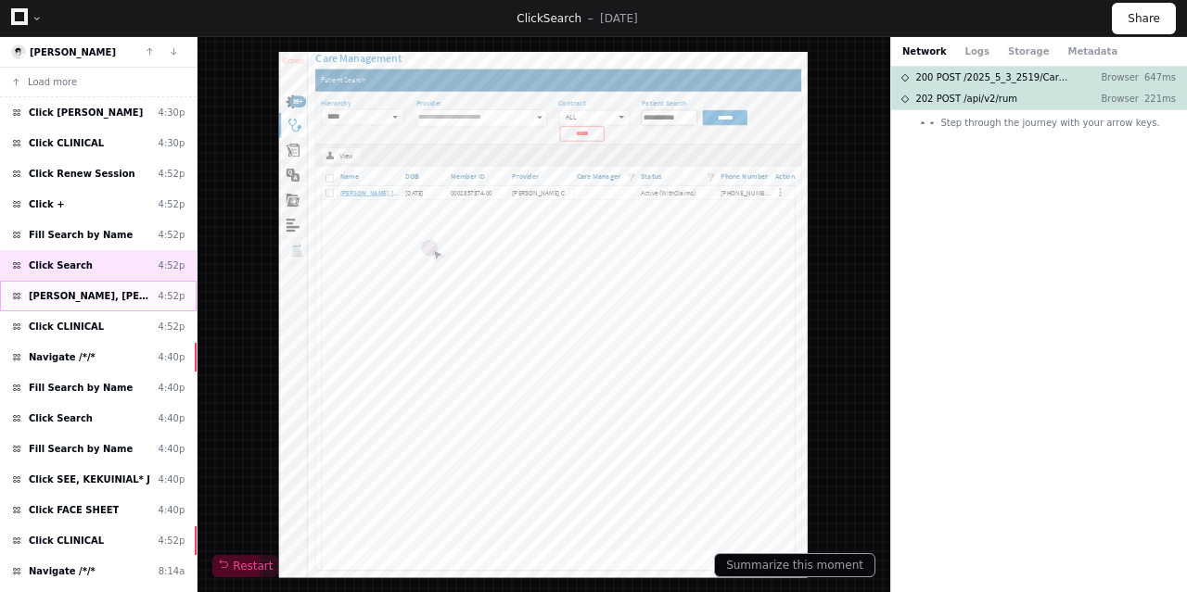
click at [61, 283] on div "Click LEE, JOLIE A 4:52p" at bounding box center [98, 296] width 197 height 31
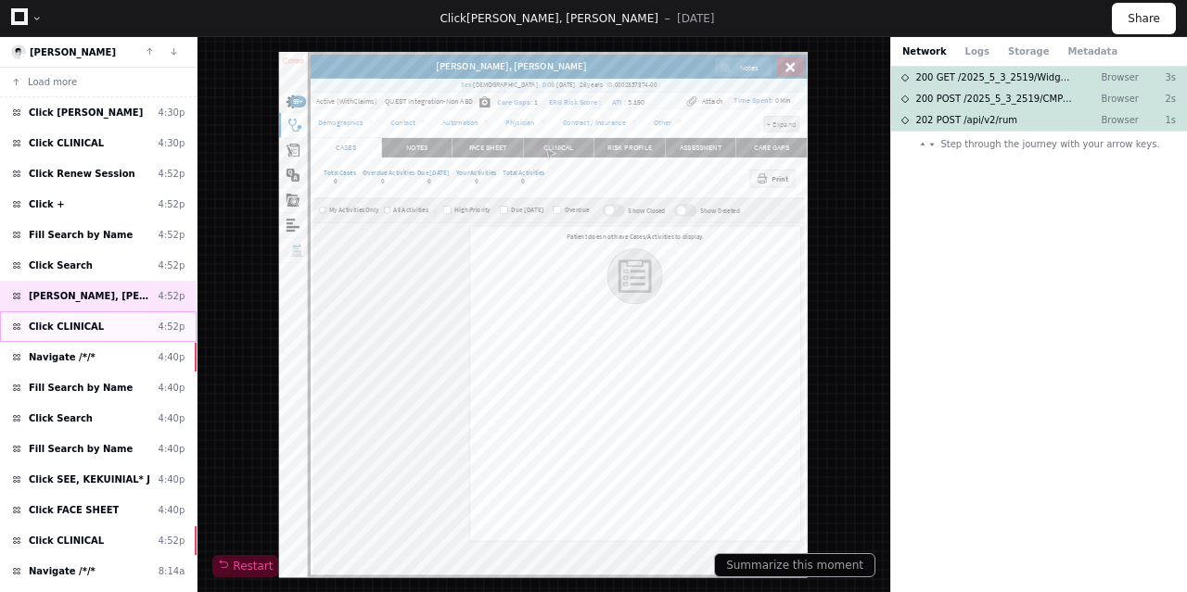
click at [63, 326] on span "Click CLINICAL" at bounding box center [66, 327] width 75 height 14
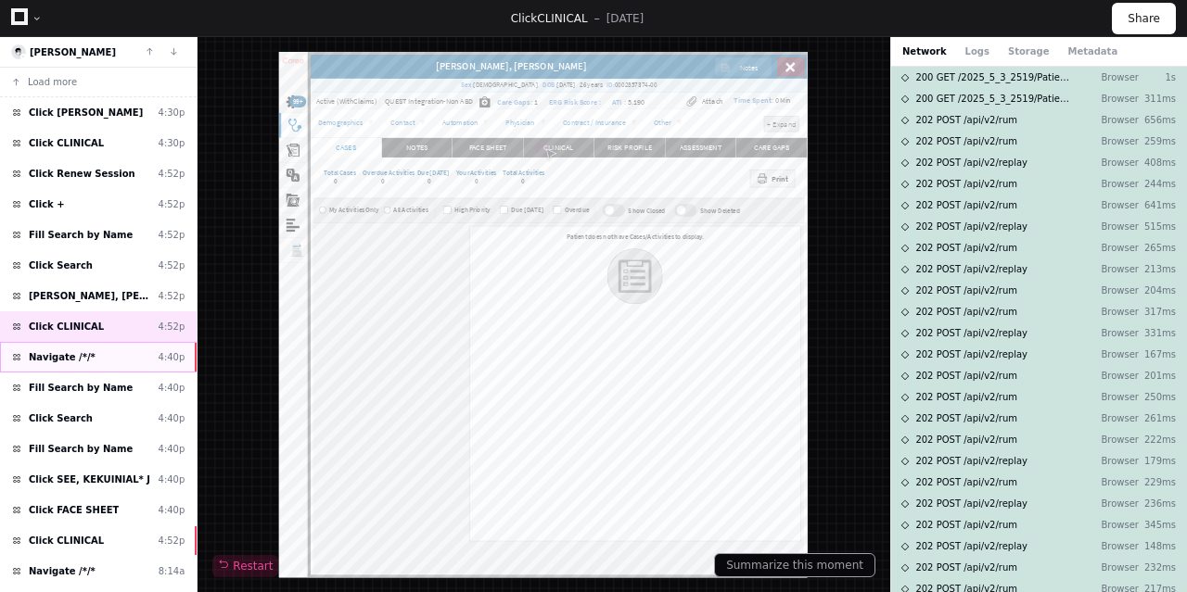
click at [53, 359] on div "Navigate /*/* 4:40p" at bounding box center [98, 357] width 197 height 31
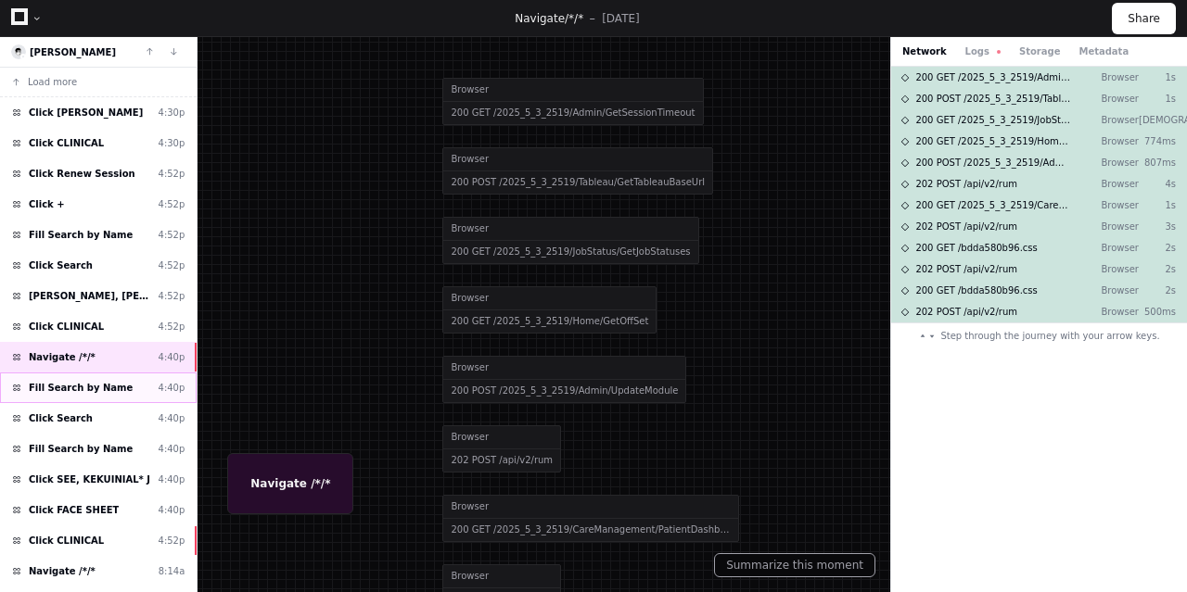
click at [63, 385] on span "Fill Search by Name" at bounding box center [81, 388] width 104 height 14
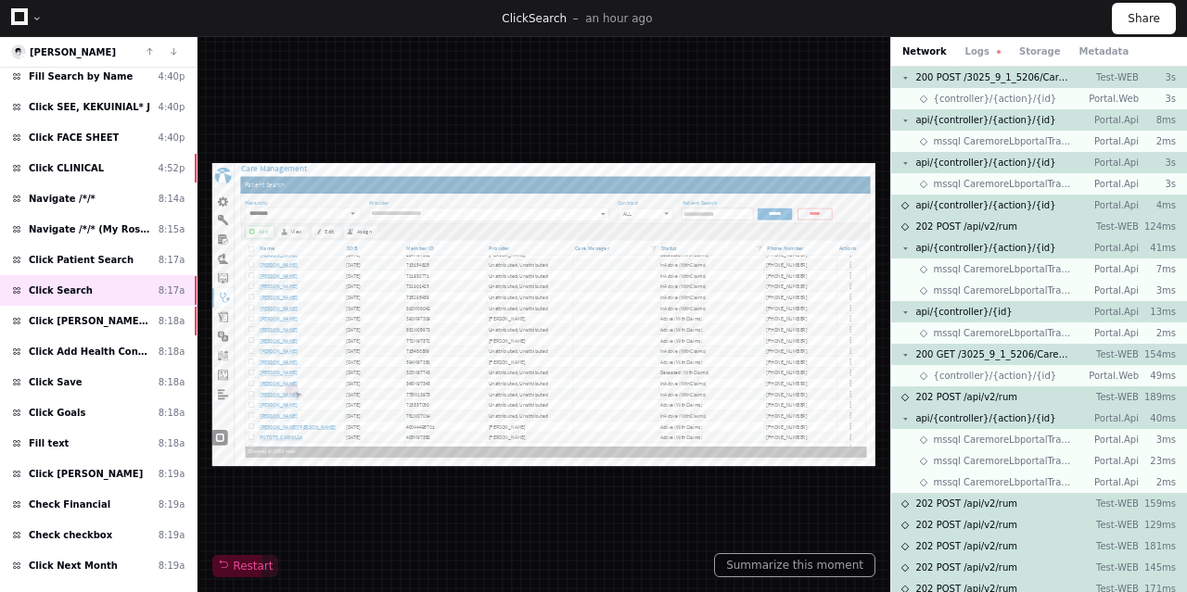
scroll to position [15483, 0]
click at [56, 314] on span "Click [PERSON_NAME] [PERSON_NAME]" at bounding box center [90, 321] width 122 height 14
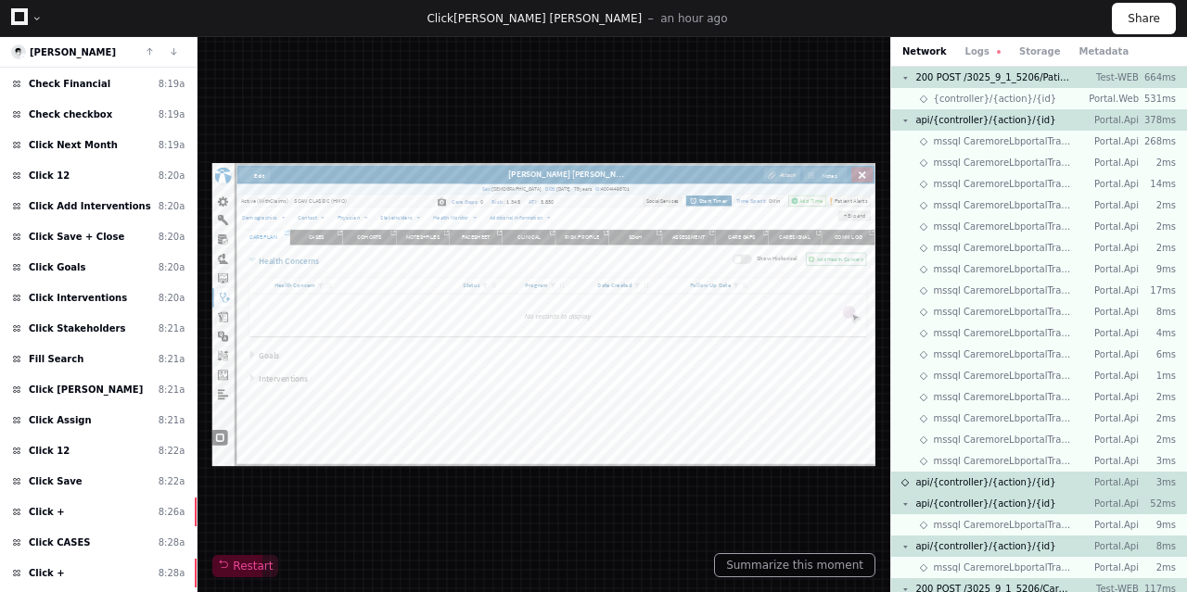
scroll to position [795, 0]
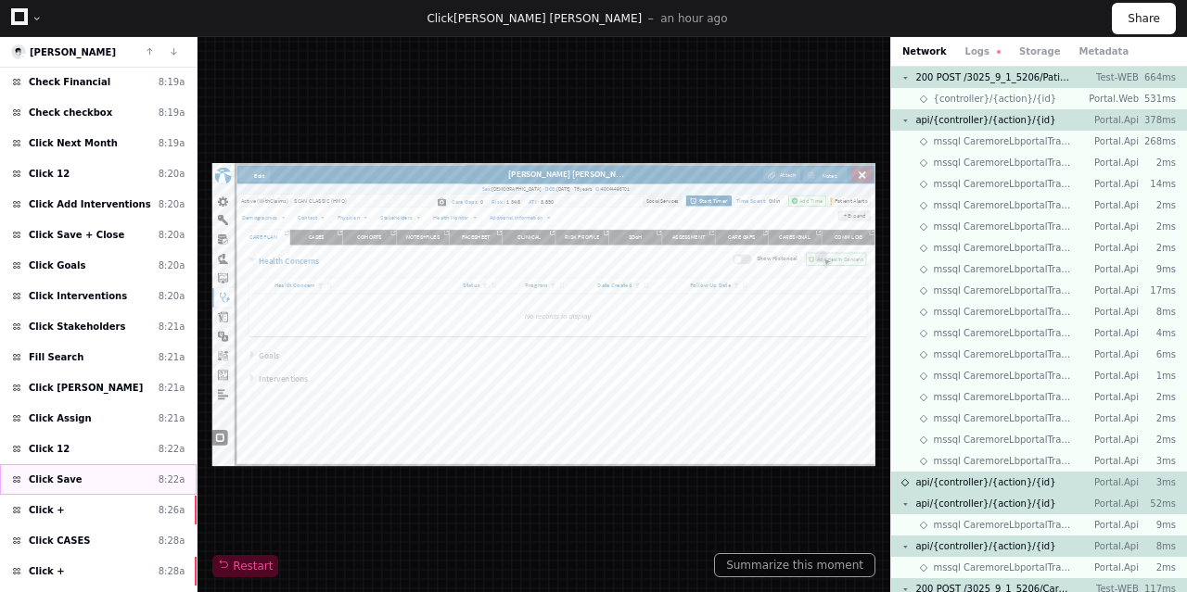
click at [62, 473] on span "Click Save" at bounding box center [56, 480] width 54 height 14
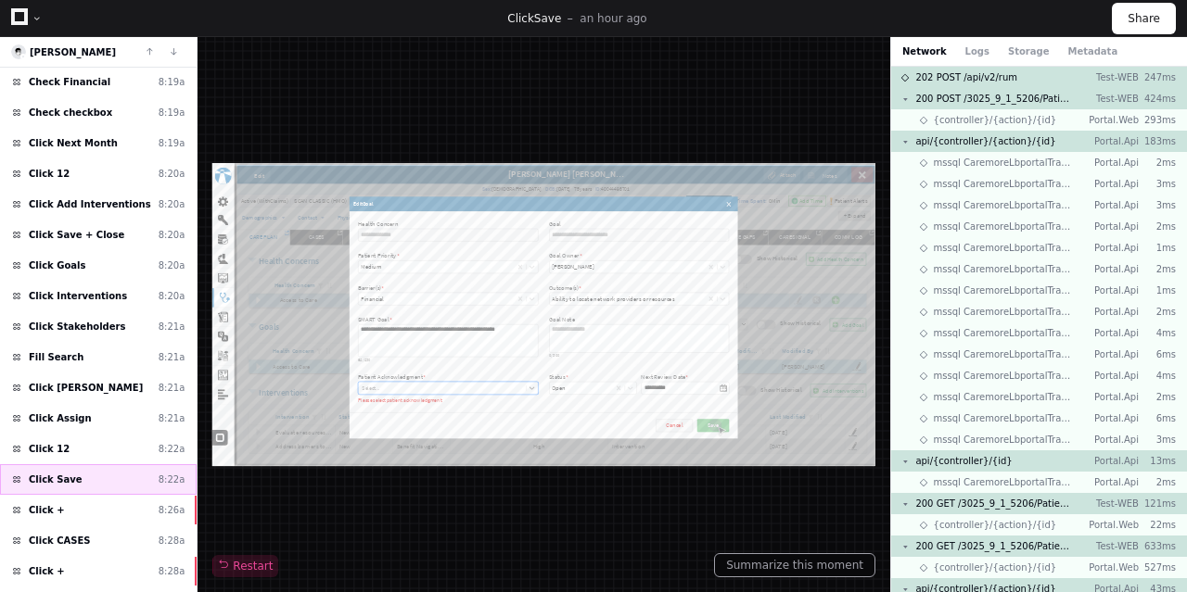
scroll to position [15483, 0]
click at [73, 495] on div "Click + 8:26a" at bounding box center [98, 510] width 197 height 31
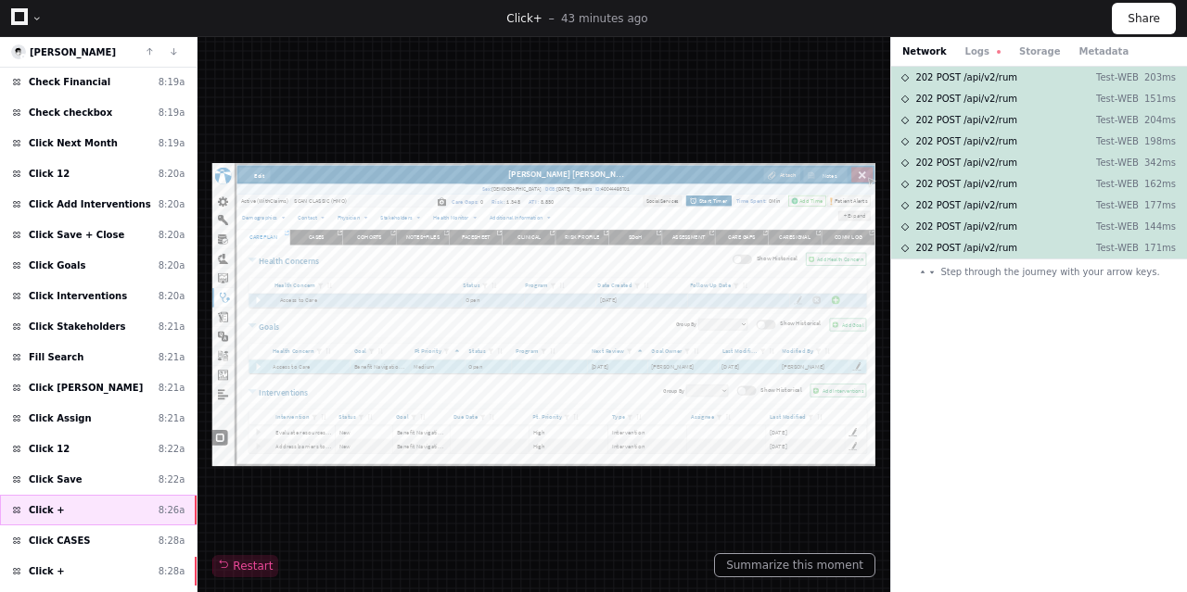
scroll to position [15483, 0]
click at [67, 534] on span "Click CASES" at bounding box center [60, 541] width 62 height 14
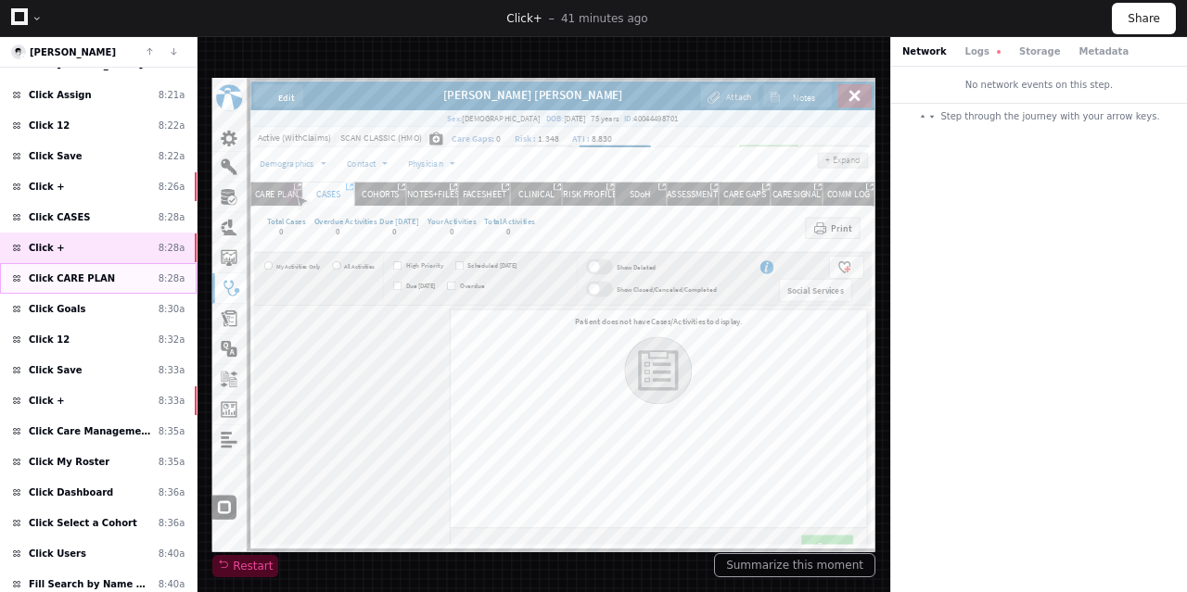
scroll to position [15483, 0]
click at [94, 272] on span "Click CARE PLAN" at bounding box center [72, 279] width 86 height 14
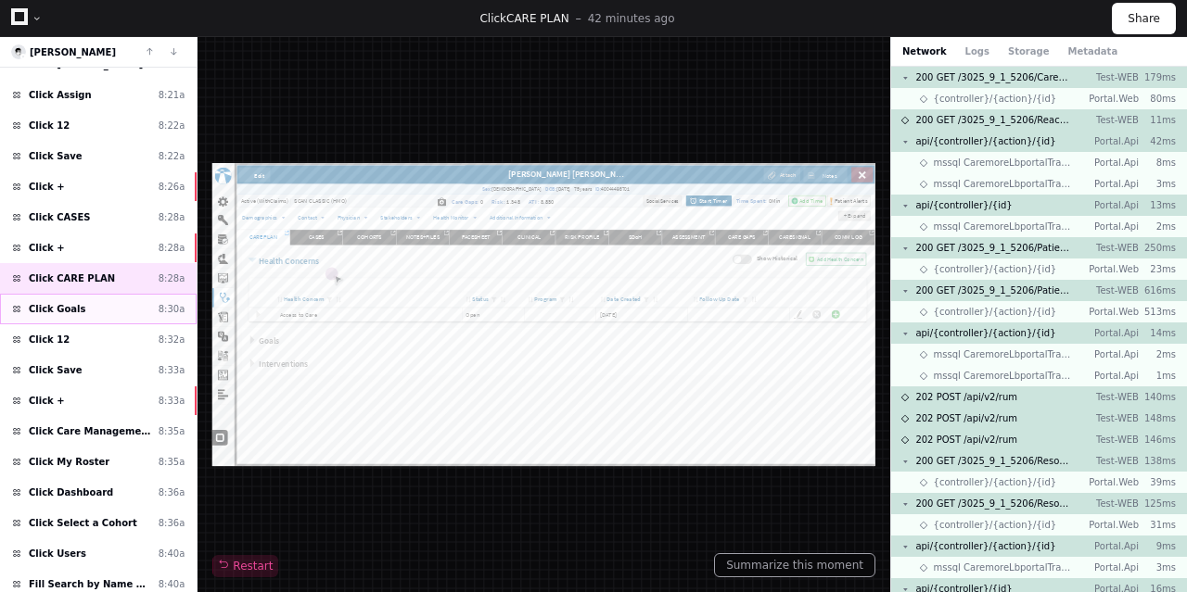
scroll to position [15483, 0]
click at [91, 294] on div "Click Goals 8:30a" at bounding box center [98, 309] width 197 height 31
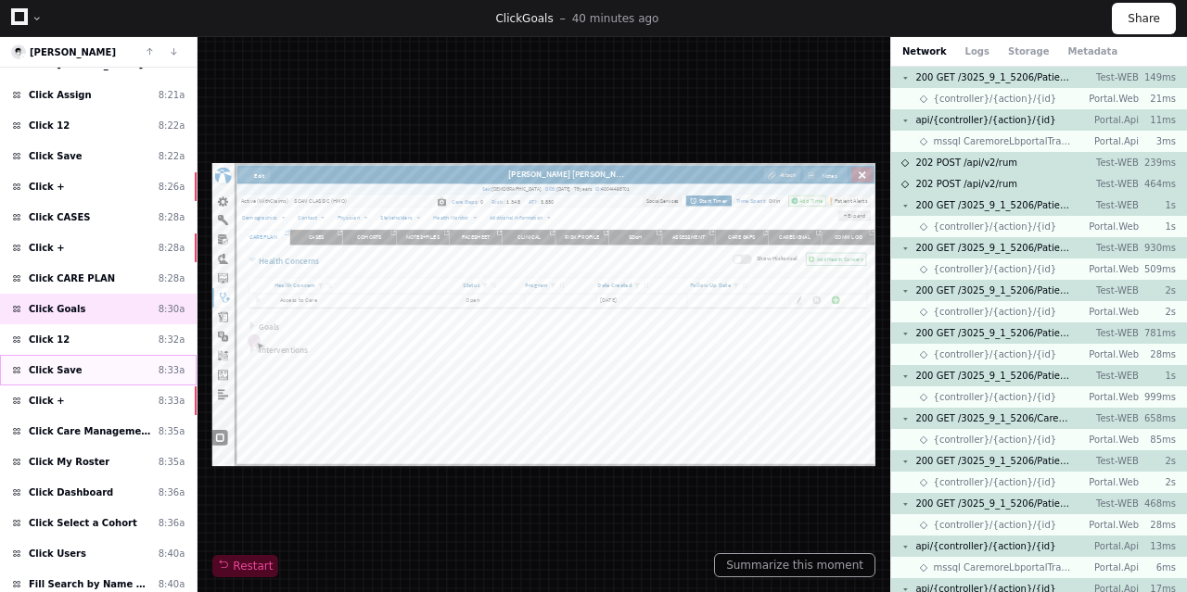
scroll to position [15483, 0]
click at [93, 325] on div "Click 12 8:32a" at bounding box center [98, 340] width 197 height 31
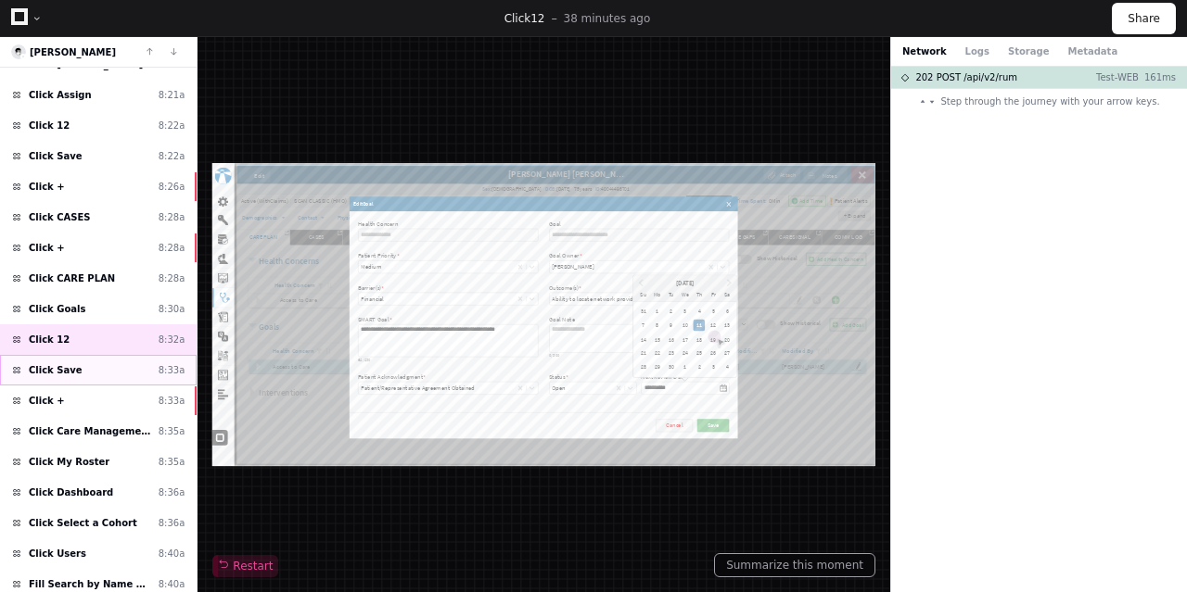
scroll to position [15483, 0]
click at [89, 355] on div "Click Save 8:33a" at bounding box center [98, 370] width 197 height 31
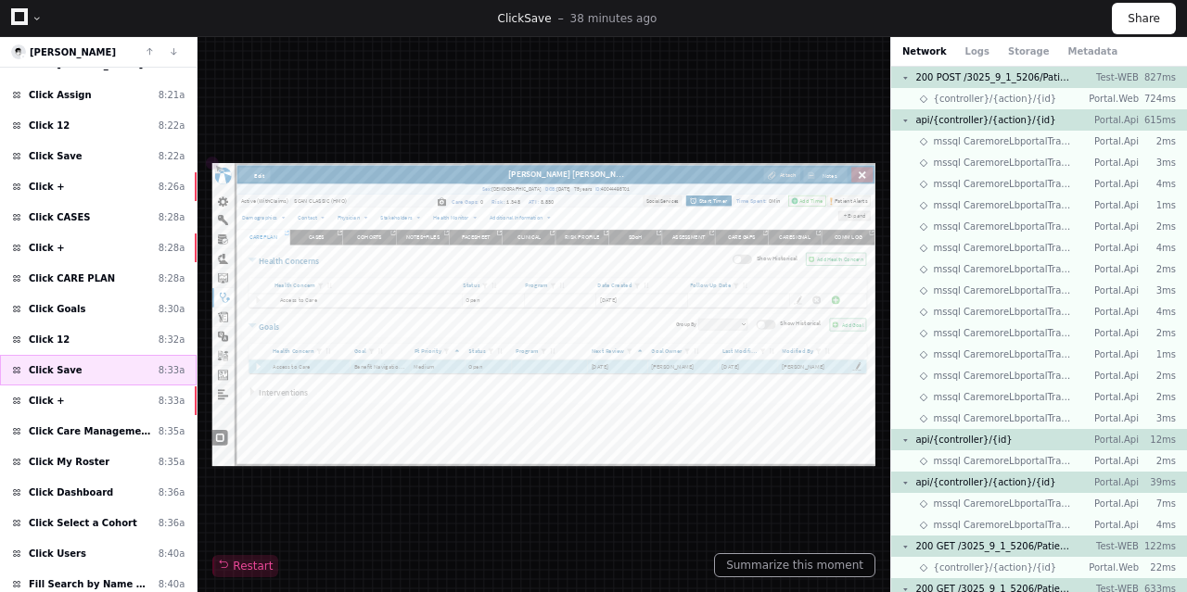
scroll to position [15483, 0]
click at [130, 386] on div "Click + 8:33a" at bounding box center [98, 401] width 197 height 31
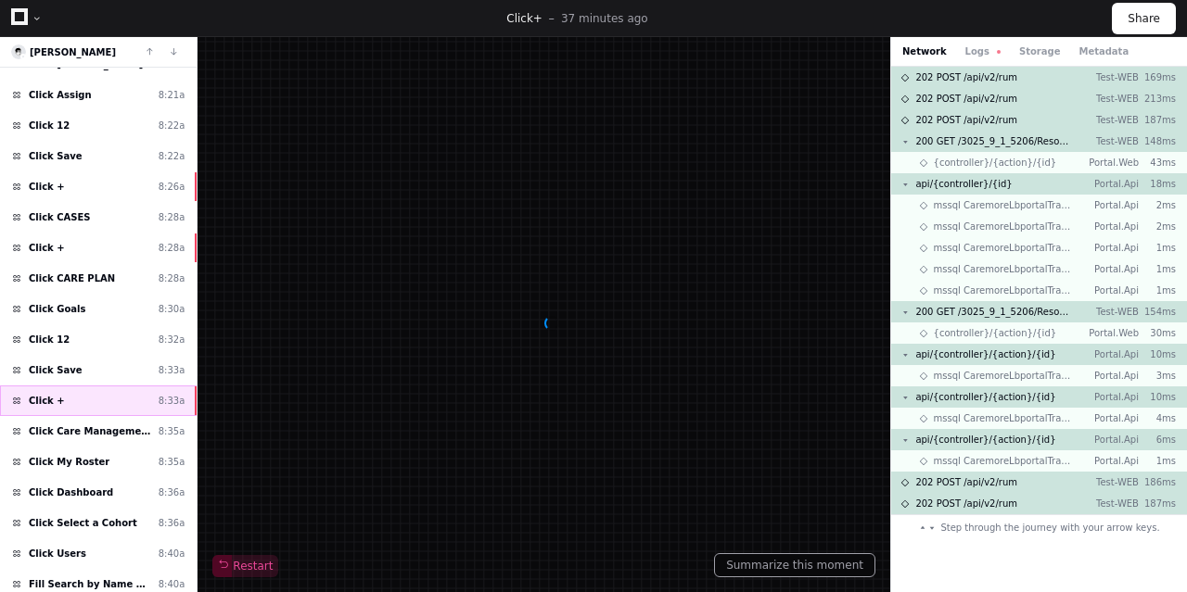
click at [130, 386] on div "Click + 8:33a" at bounding box center [98, 401] width 197 height 31
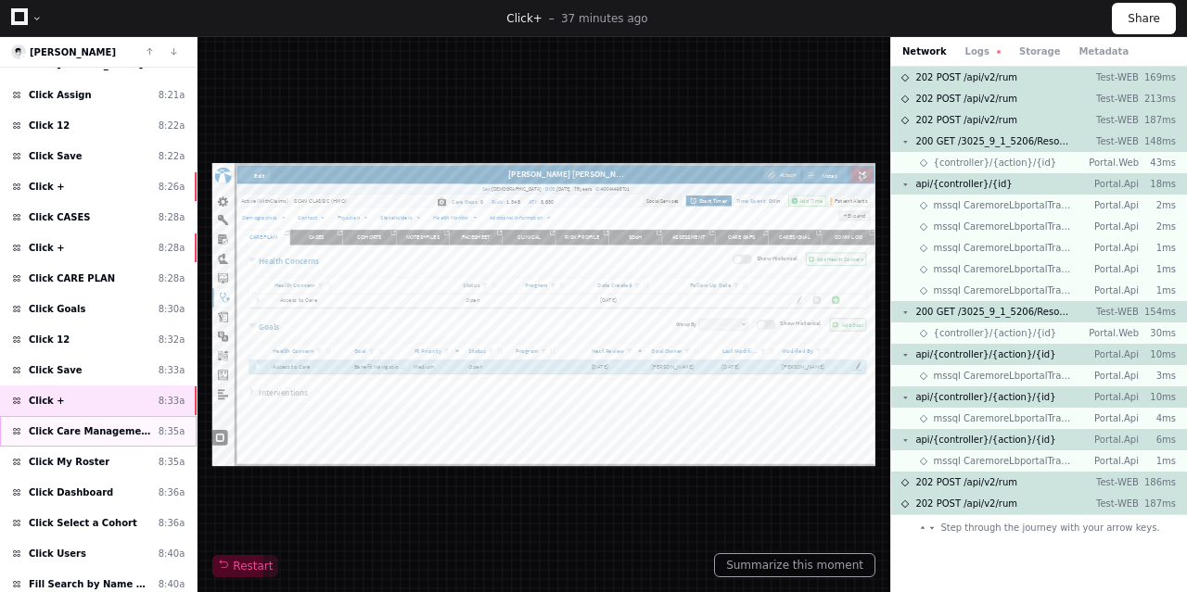
scroll to position [15483, 0]
click at [120, 425] on span "Click Care Management" at bounding box center [90, 432] width 122 height 14
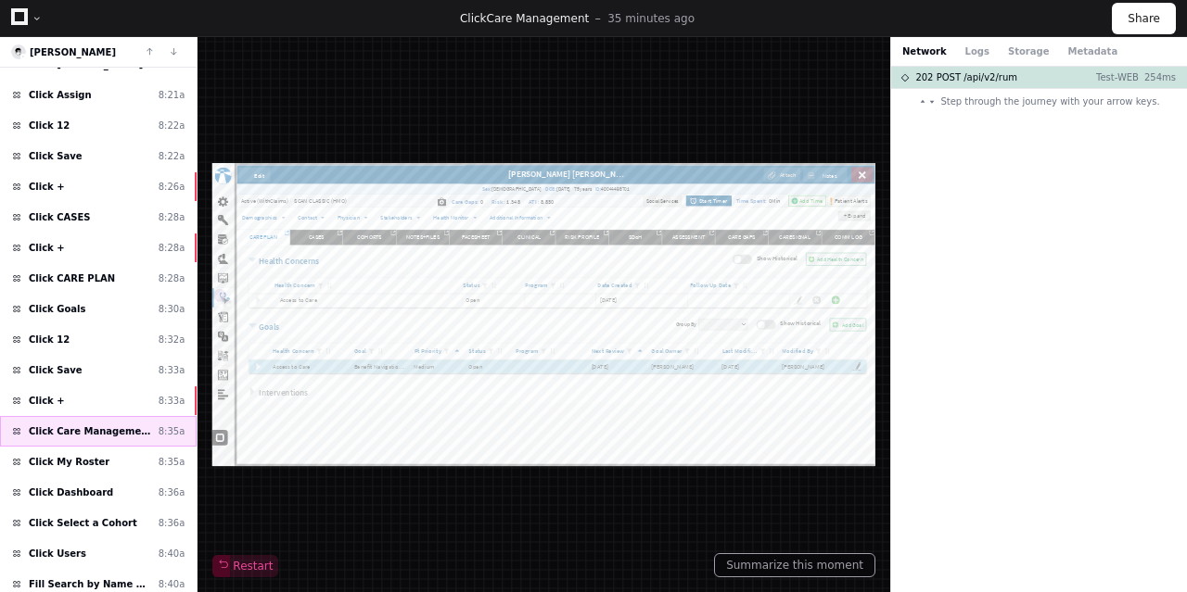
scroll to position [15483, 0]
click at [50, 394] on span "Click +" at bounding box center [47, 401] width 36 height 14
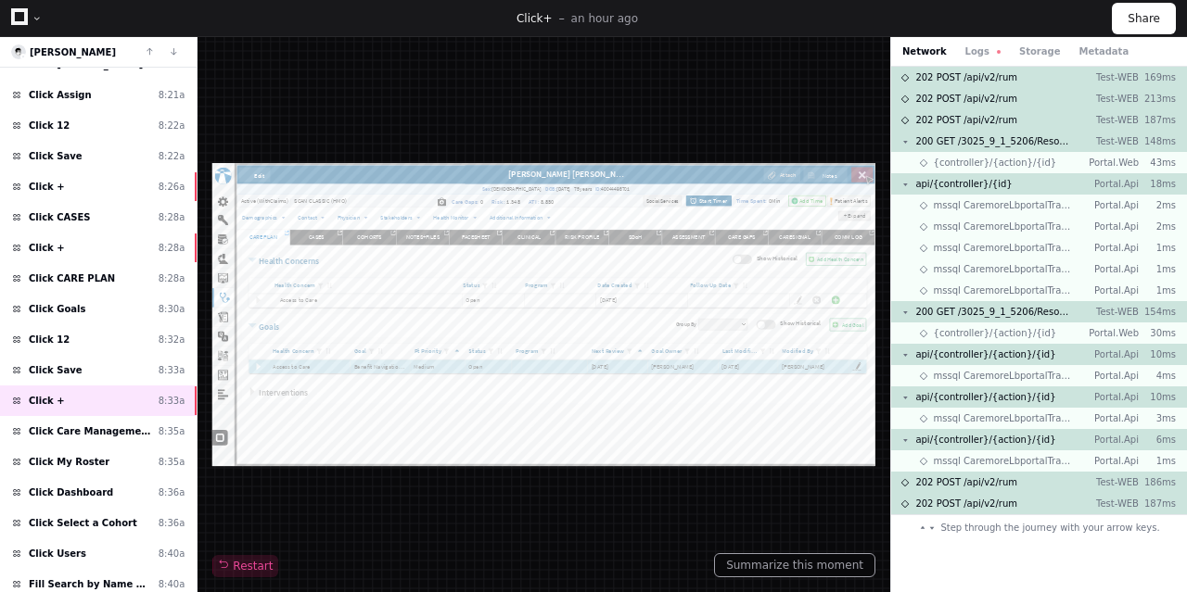
scroll to position [15483, 0]
click at [108, 416] on div "Click Care Management 8:35a" at bounding box center [98, 431] width 197 height 31
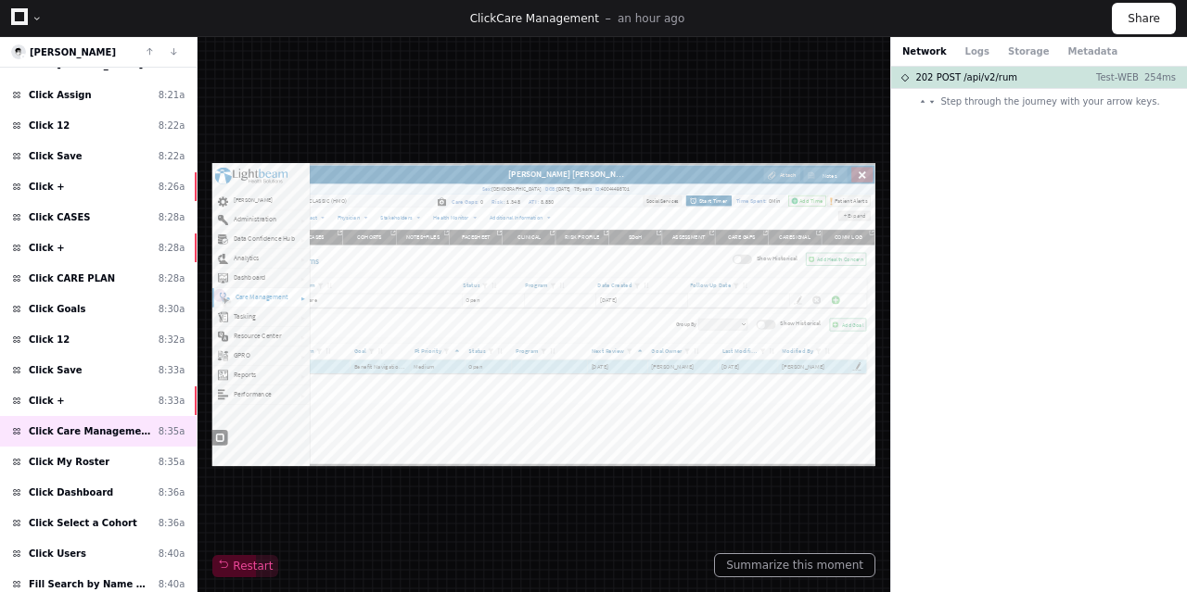
scroll to position [15483, 0]
click at [127, 386] on div "Click + 8:33a" at bounding box center [98, 401] width 197 height 31
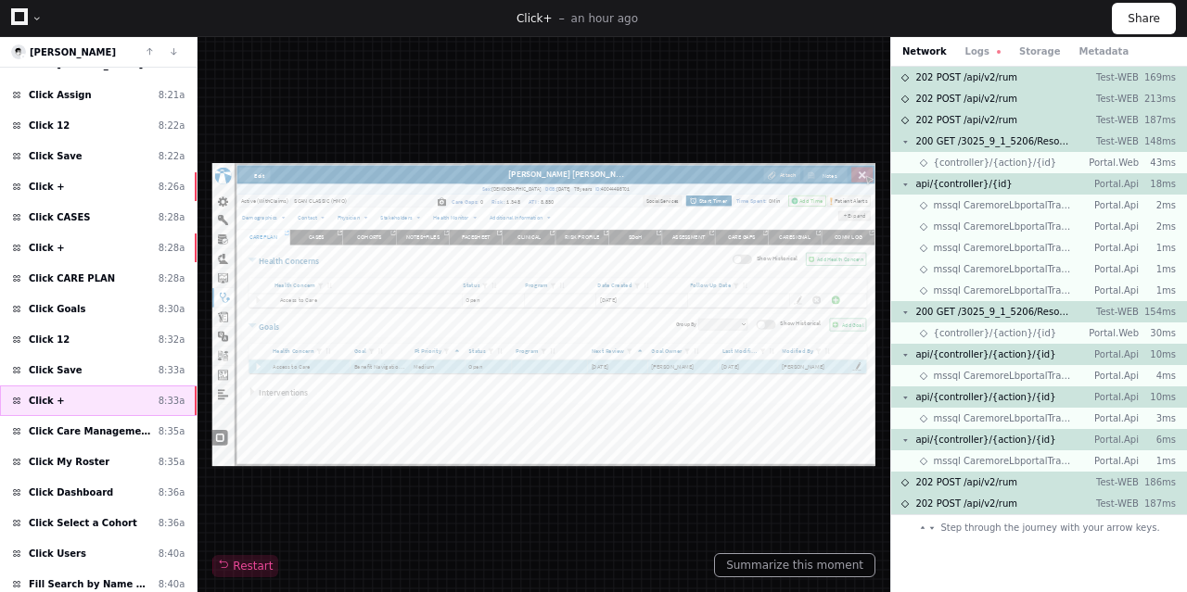
scroll to position [15483, 0]
click at [965, 50] on button "Logs" at bounding box center [982, 52] width 35 height 14
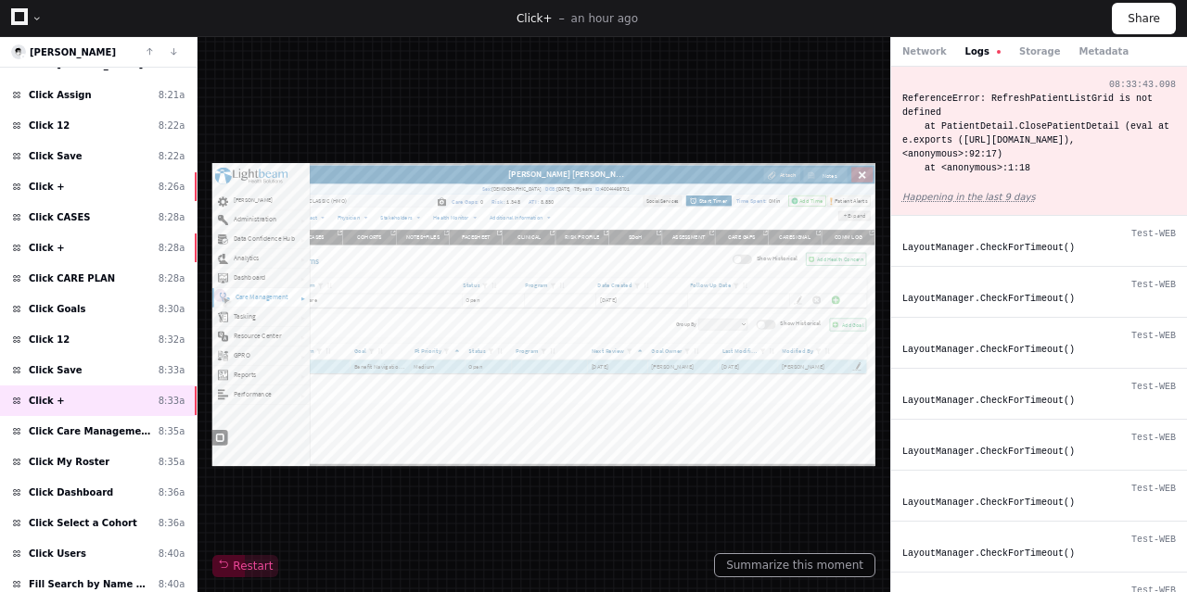
scroll to position [15483, 0]
drag, startPoint x: 1037, startPoint y: 188, endPoint x: 897, endPoint y: 101, distance: 164.9
click at [897, 101] on div "08:33:43.098 ReferenceError: RefreshPatientListGrid is not defined at PatientDe…" at bounding box center [1039, 141] width 296 height 149
click at [651, 111] on div "Restart" at bounding box center [543, 315] width 663 height 526
click at [495, 103] on div "Restart" at bounding box center [543, 315] width 663 height 526
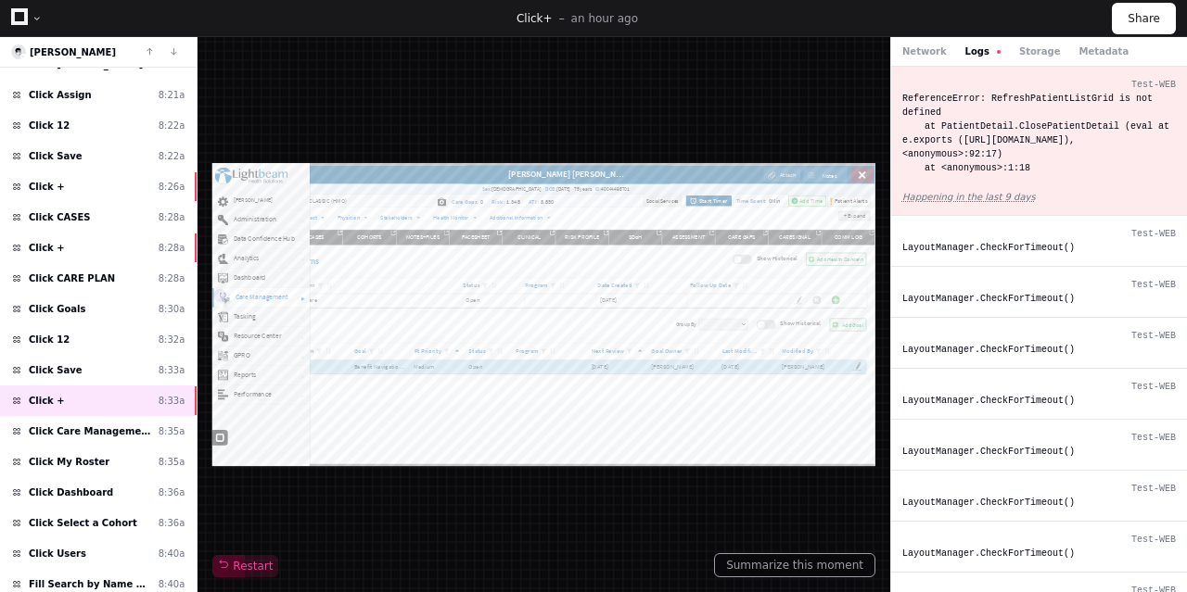
click at [676, 63] on div "Restart" at bounding box center [543, 315] width 663 height 526
click at [71, 355] on div "Click Save 8:33a" at bounding box center [98, 370] width 197 height 31
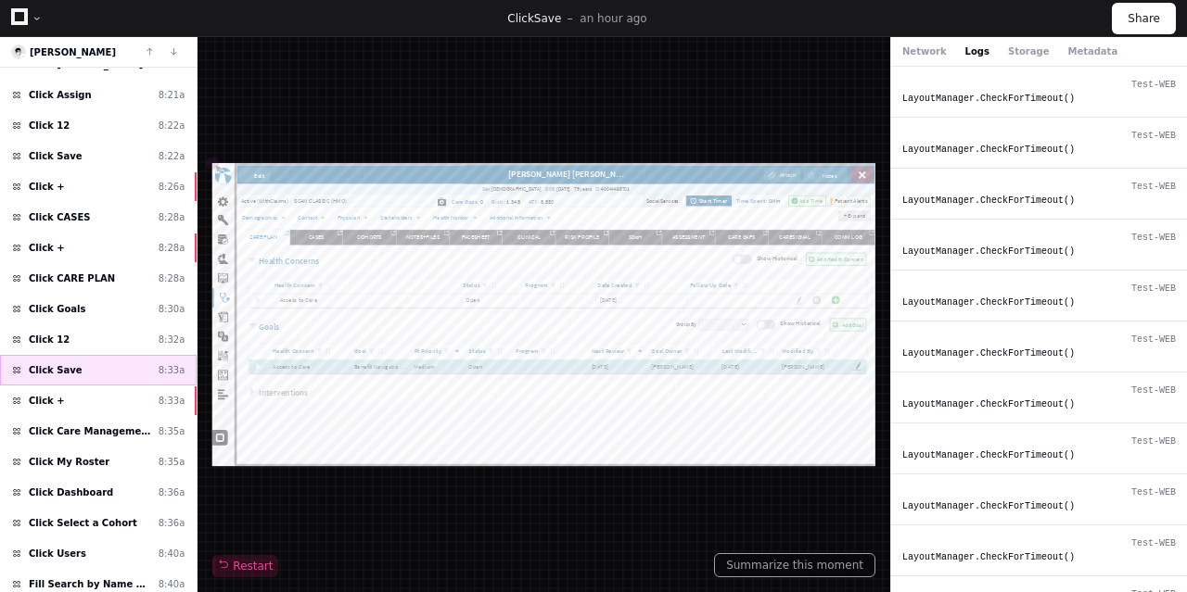
scroll to position [15483, 0]
click at [83, 386] on div "Click + 8:33a" at bounding box center [98, 401] width 197 height 31
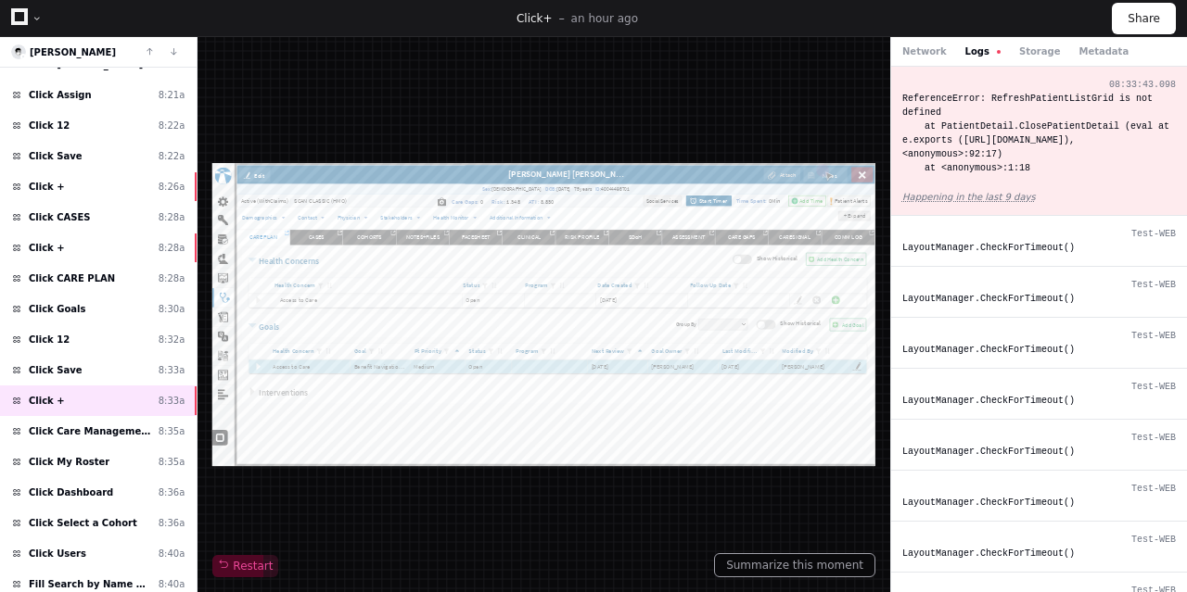
scroll to position [15483, 0]
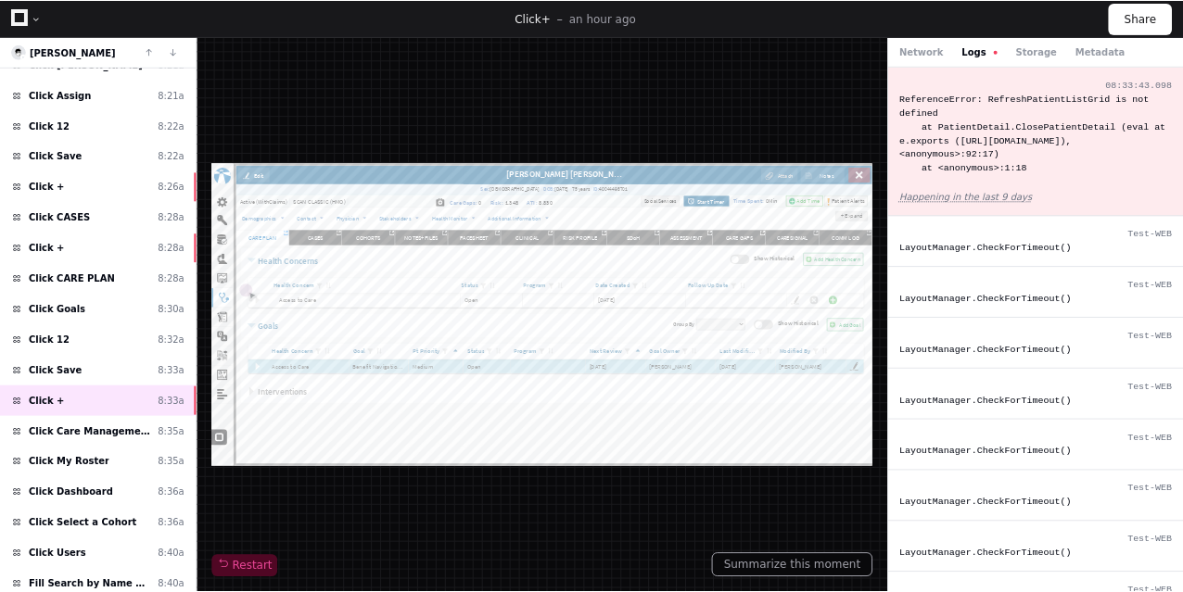
scroll to position [15483, 0]
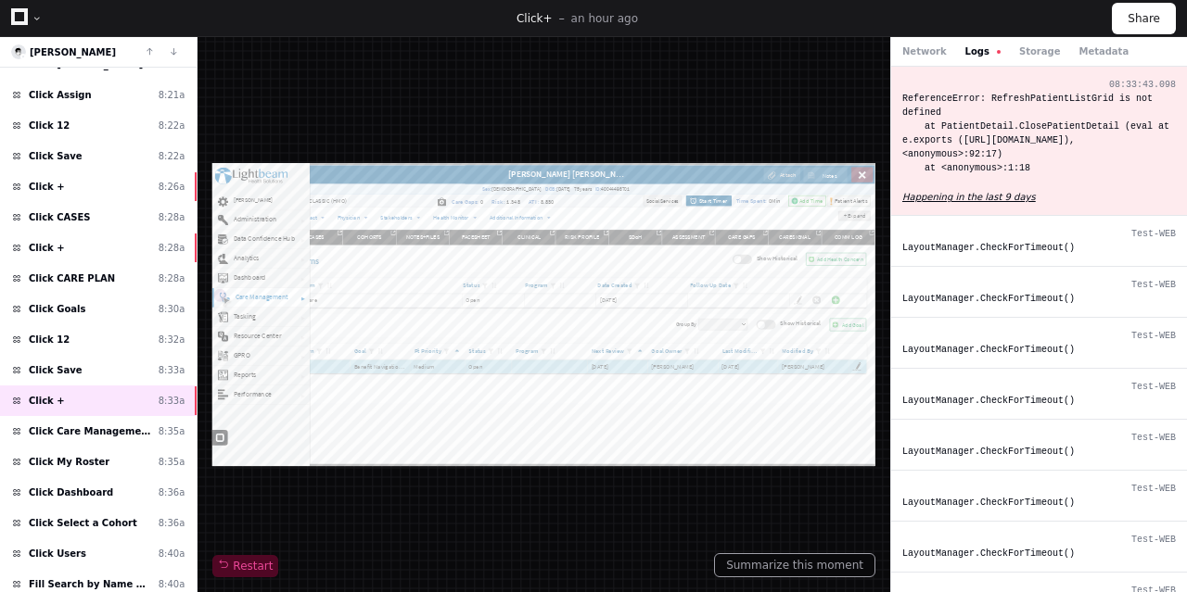
click at [1066, 204] on link "Happening in the last 9 days" at bounding box center [1039, 197] width 274 height 14
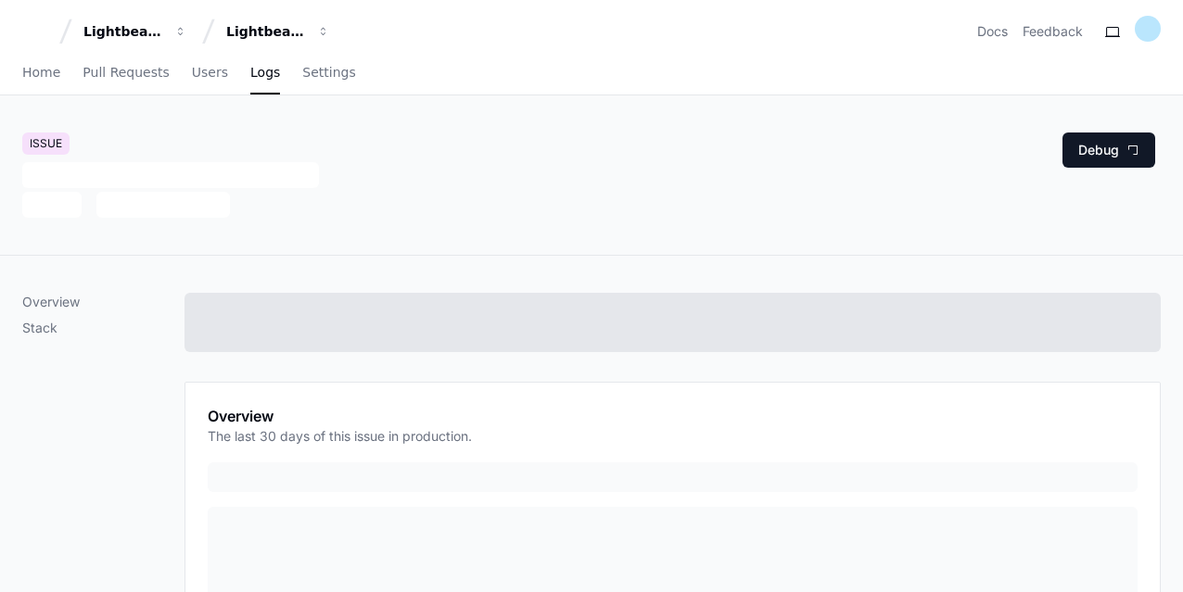
click at [1081, 144] on button "Debug" at bounding box center [1109, 150] width 93 height 35
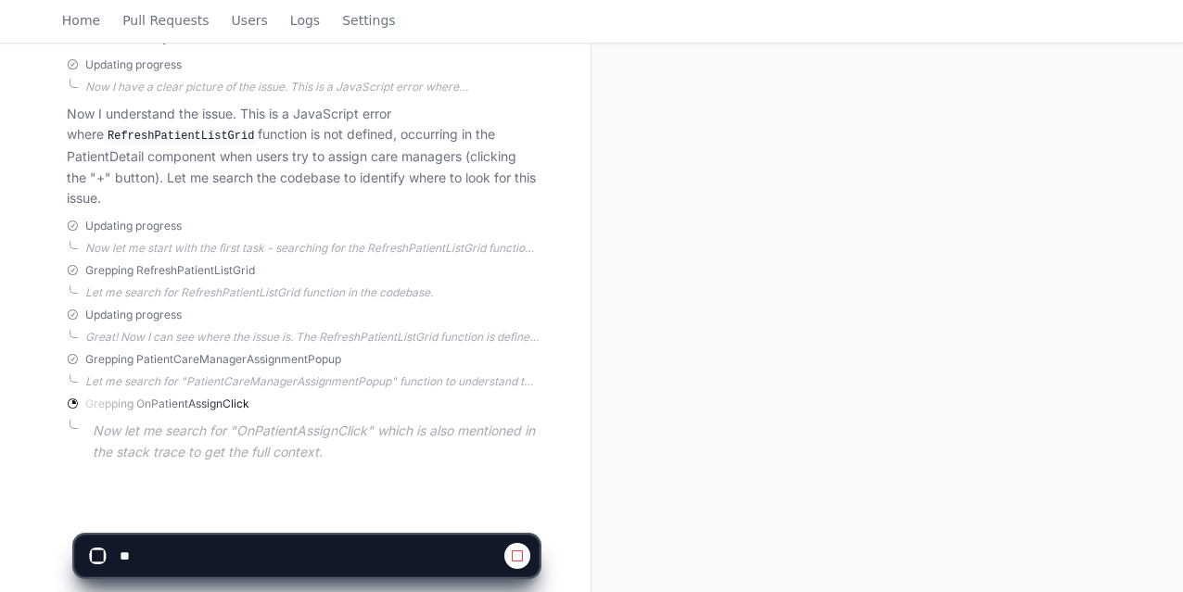
scroll to position [558, 0]
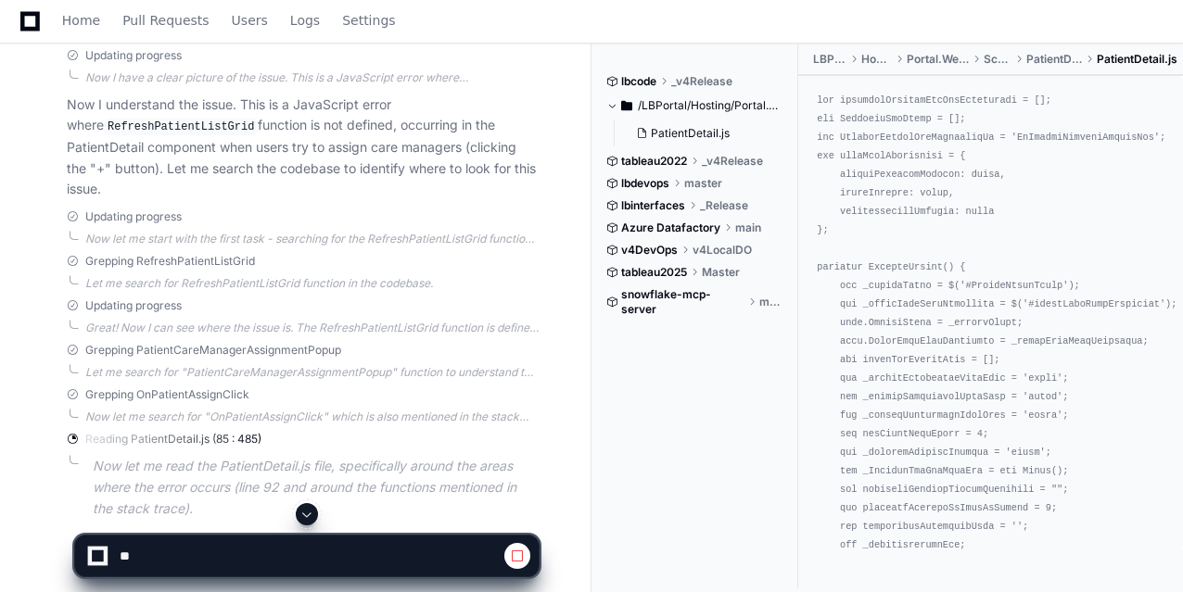
drag, startPoint x: 274, startPoint y: 166, endPoint x: 424, endPoint y: 179, distance: 149.8
click at [419, 197] on div "PlayerZero a few seconds ago Thinking Reading more about `ReferenceError: Refre…" at bounding box center [284, 194] width 509 height 713
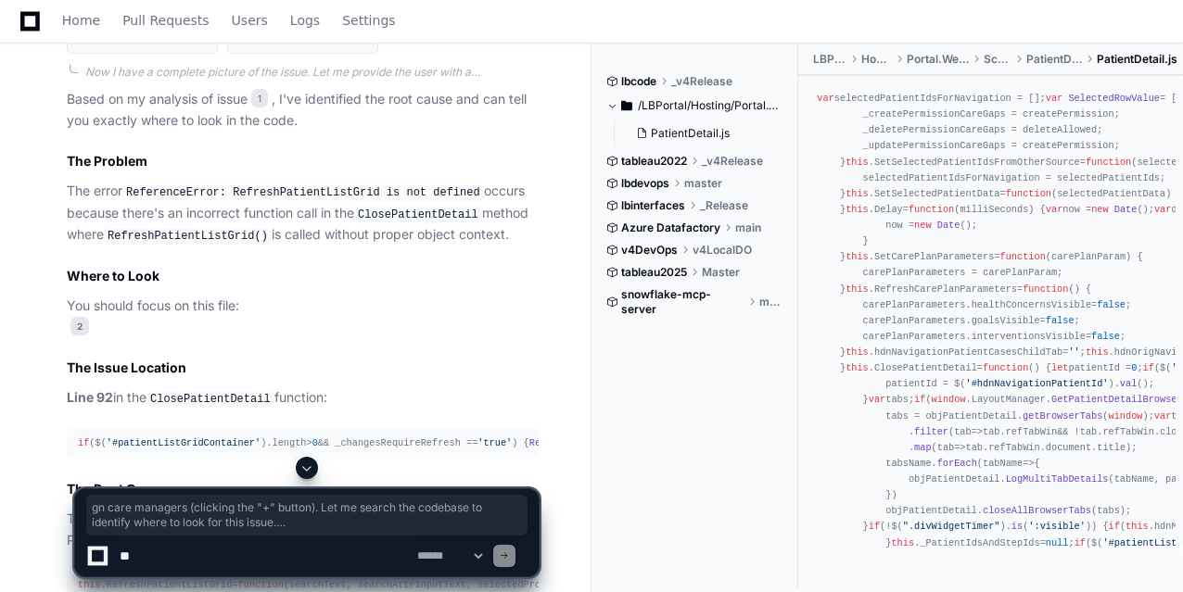
scroll to position [1174, 0]
drag, startPoint x: 163, startPoint y: 202, endPoint x: 504, endPoint y: 227, distance: 342.1
click at [504, 227] on p "The error ReferenceError: RefreshPatientListGrid is not defined occurs because …" at bounding box center [303, 212] width 472 height 66
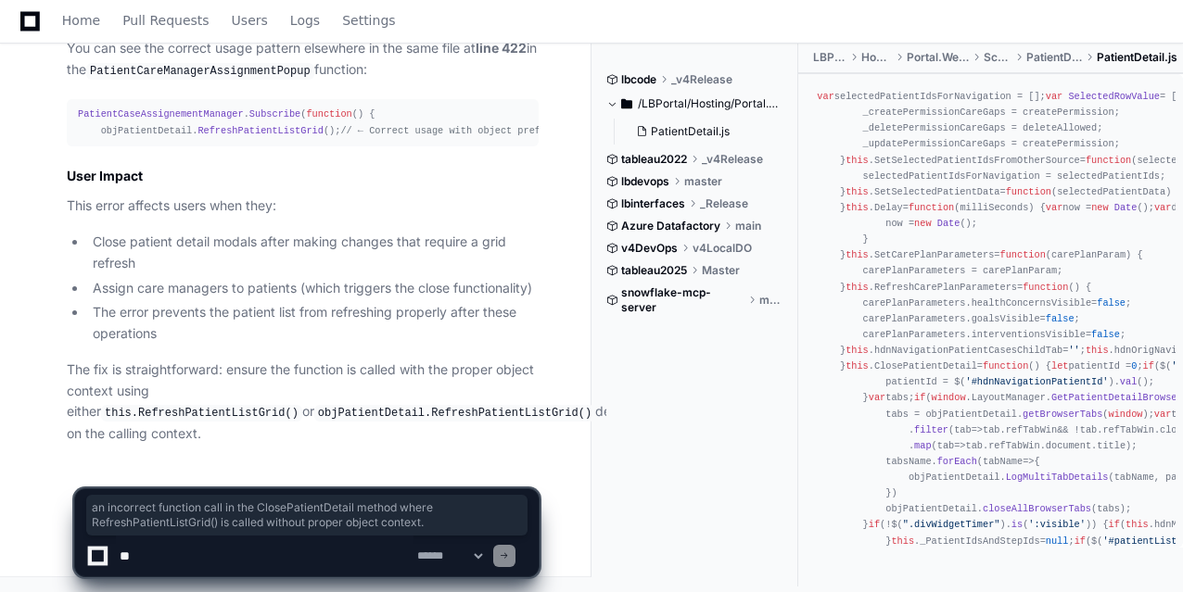
scroll to position [2097, 0]
drag, startPoint x: 539, startPoint y: 434, endPoint x: 95, endPoint y: 91, distance: 561.2
drag, startPoint x: 41, startPoint y: 134, endPoint x: 542, endPoint y: 435, distance: 585.1
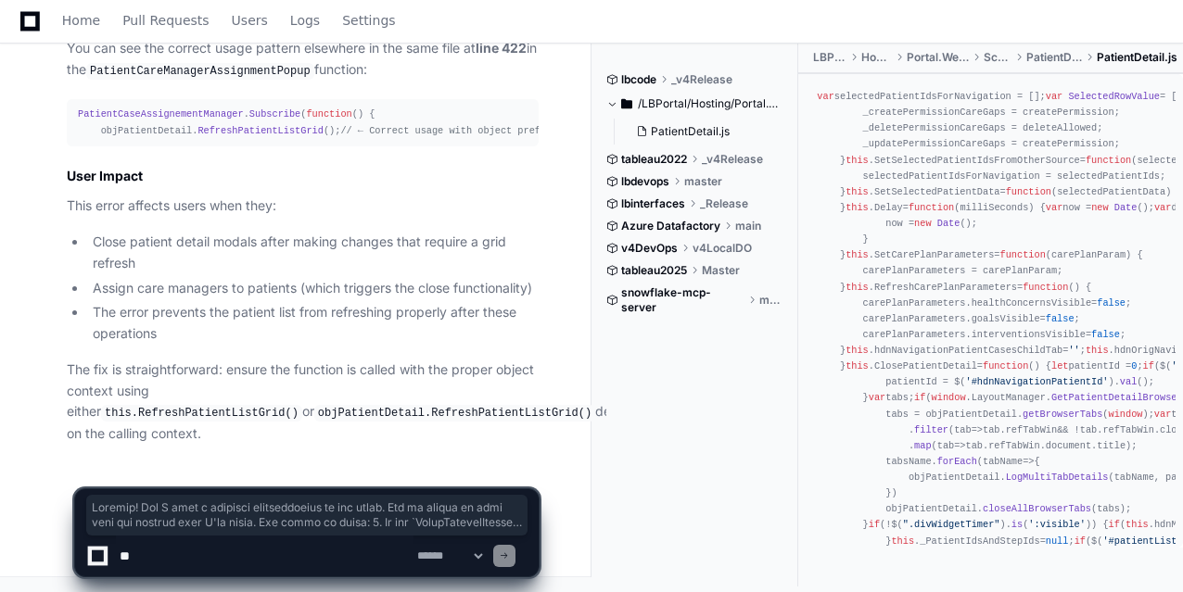
copy div "Perfect! Now I have a complete understanding of the issue. Let me update my tod…"
click at [404, 217] on p "This error affects users when they:" at bounding box center [303, 206] width 472 height 21
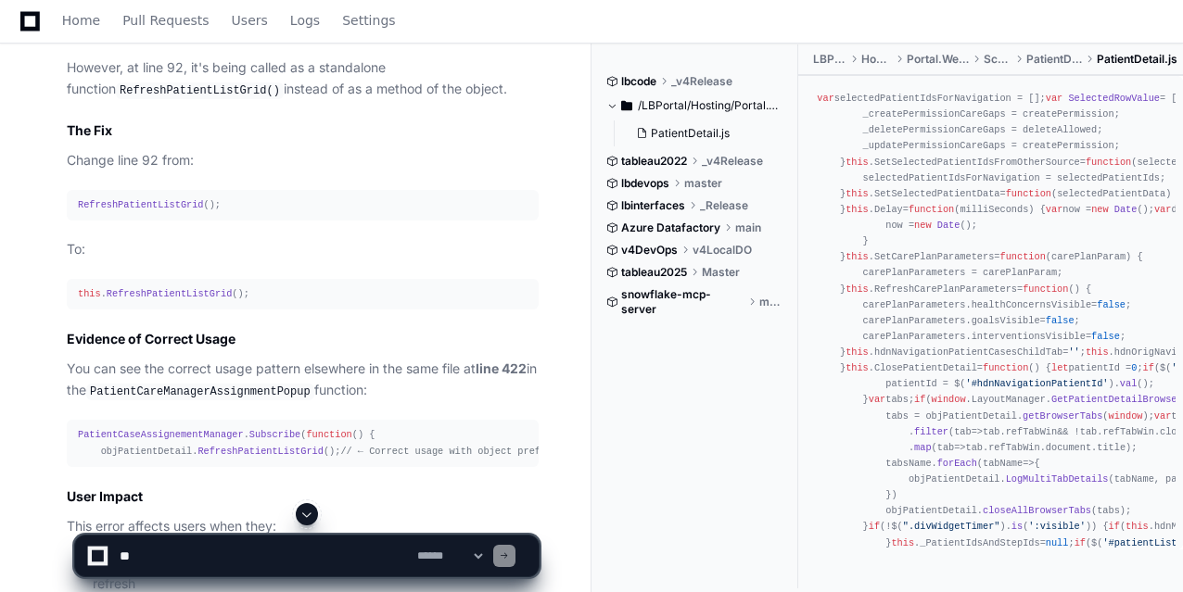
scroll to position [1751, 0]
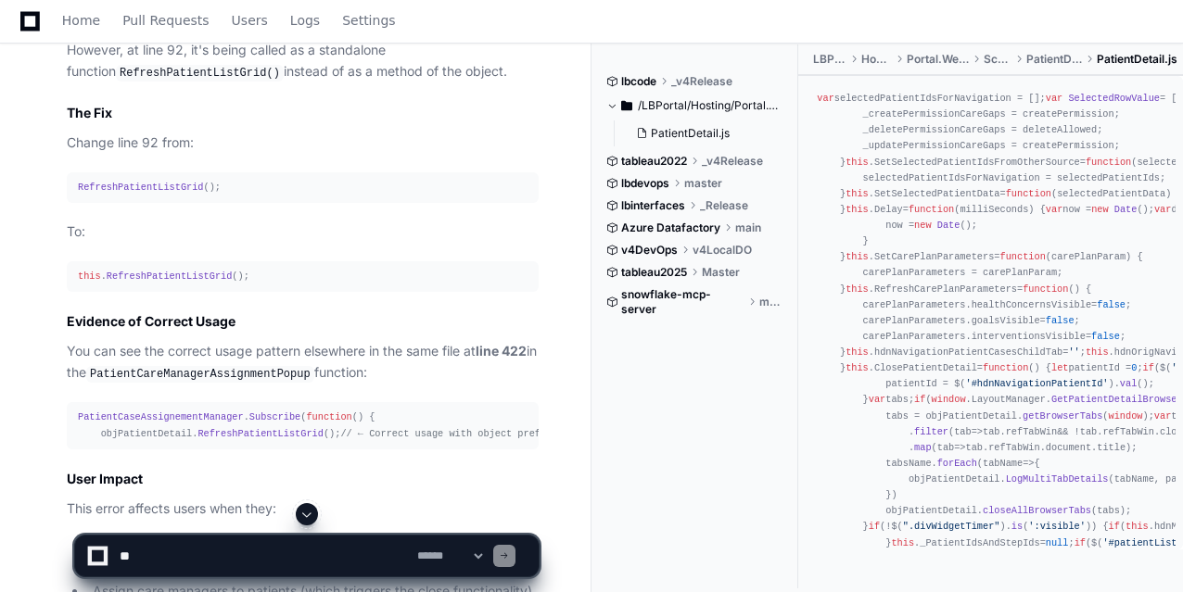
click at [389, 122] on h2 "The Fix" at bounding box center [303, 113] width 472 height 19
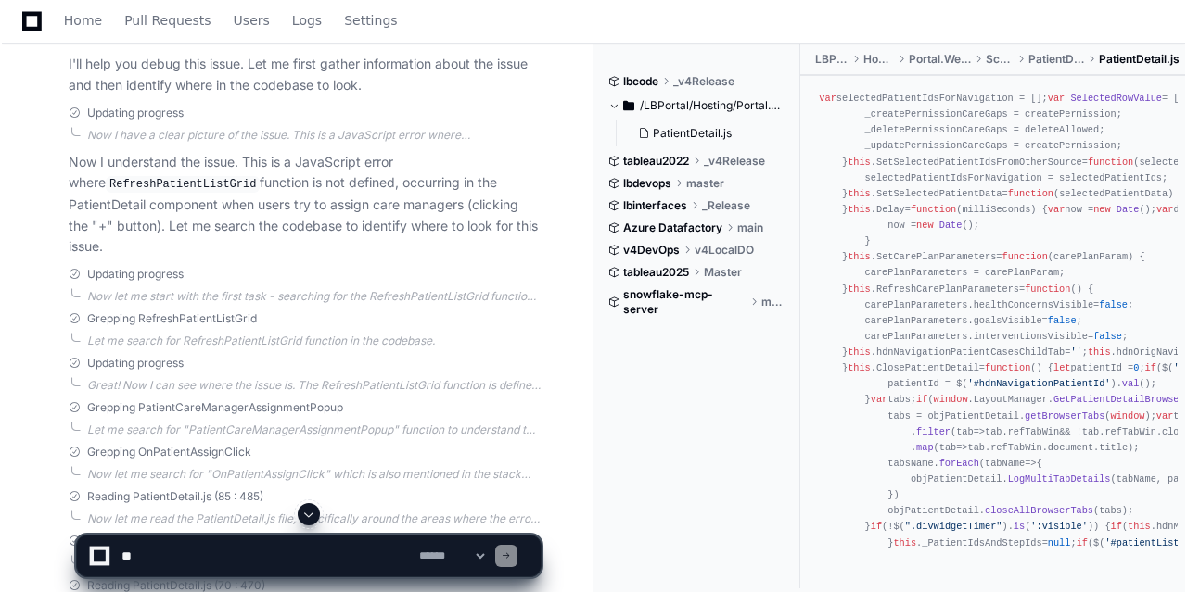
scroll to position [0, 0]
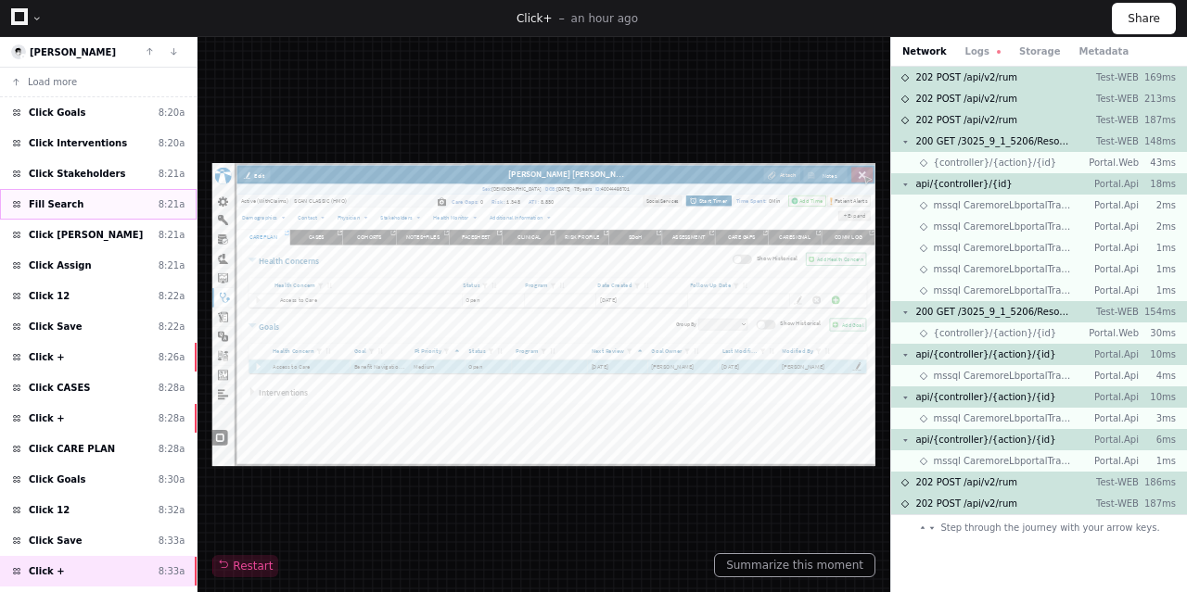
scroll to position [15483, 0]
click at [72, 526] on div "Click Save 8:33a" at bounding box center [98, 541] width 197 height 31
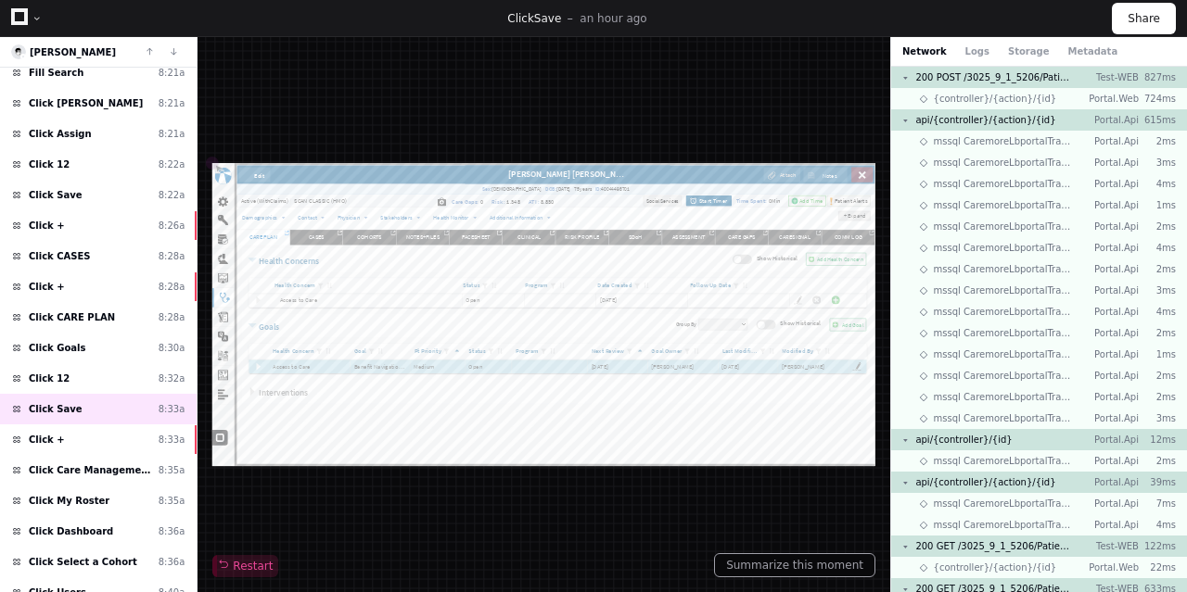
scroll to position [15483, 0]
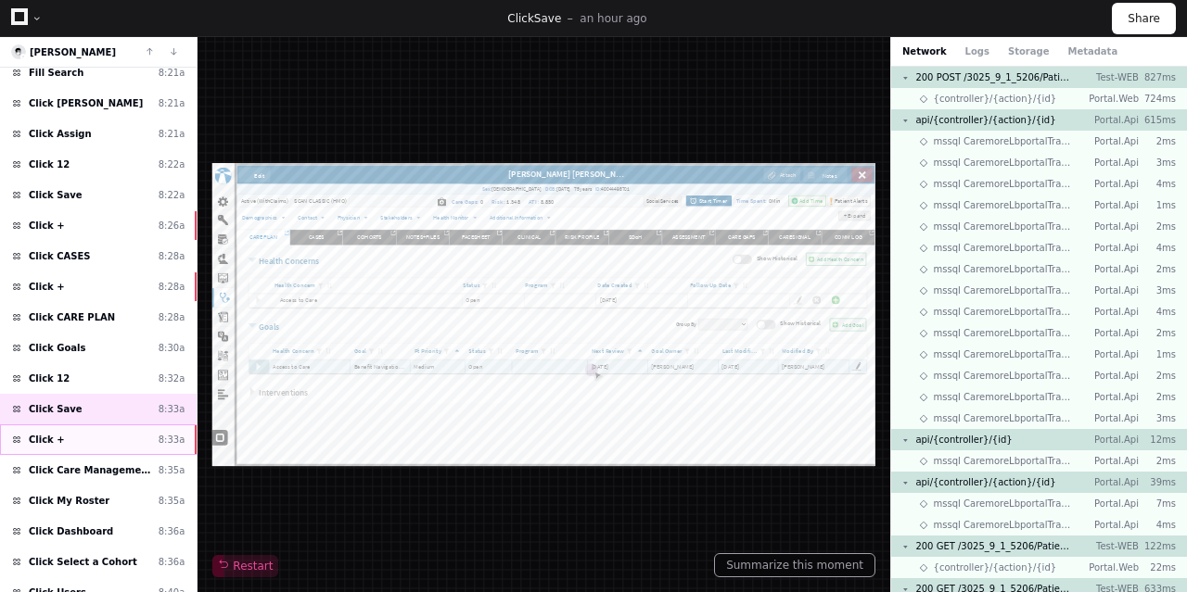
click at [54, 437] on div "Click + 8:33a" at bounding box center [98, 440] width 197 height 31
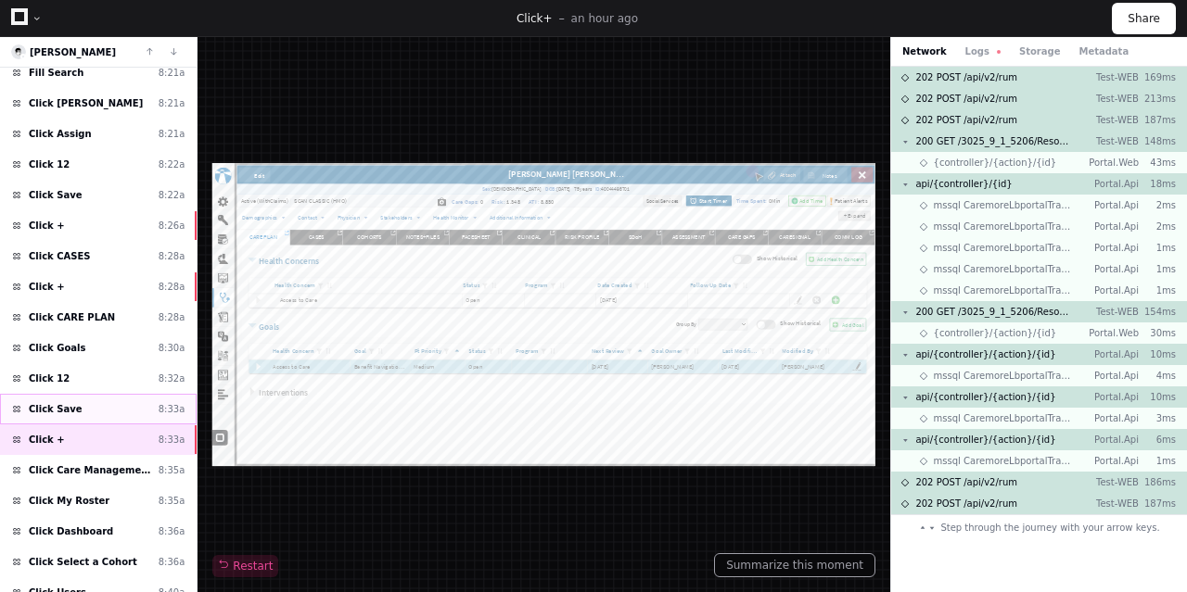
click at [79, 411] on div "Click Save 8:33a" at bounding box center [98, 409] width 197 height 31
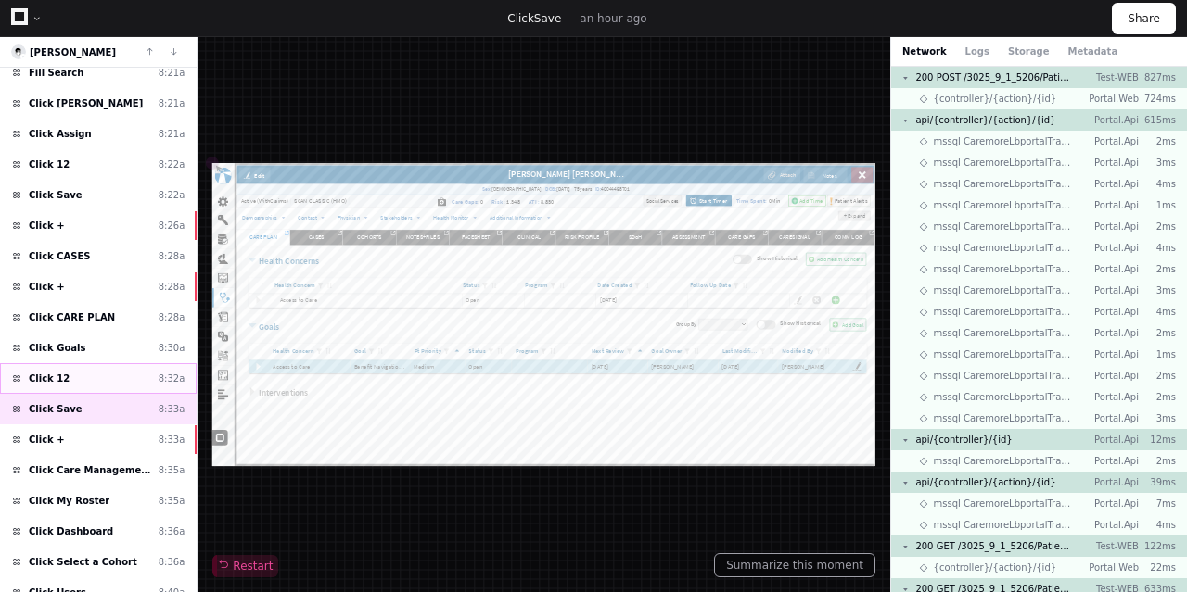
scroll to position [15483, 0]
click at [81, 375] on div "Click 12 8:32a" at bounding box center [98, 378] width 197 height 31
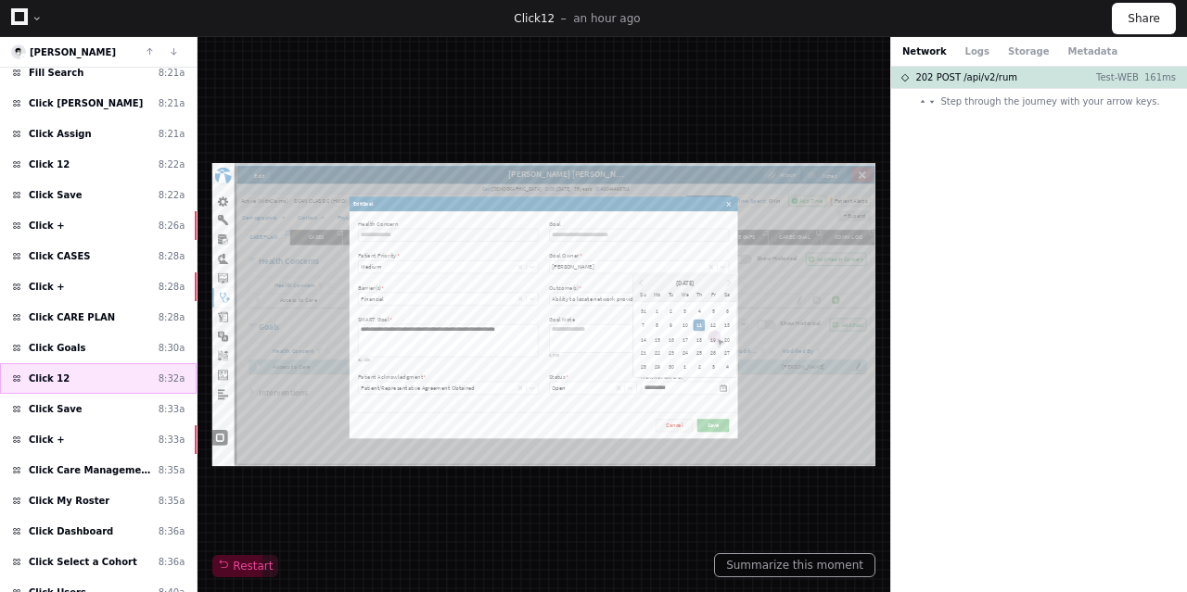
scroll to position [15483, 0]
click at [106, 350] on div "Click Goals 8:30a" at bounding box center [98, 348] width 197 height 31
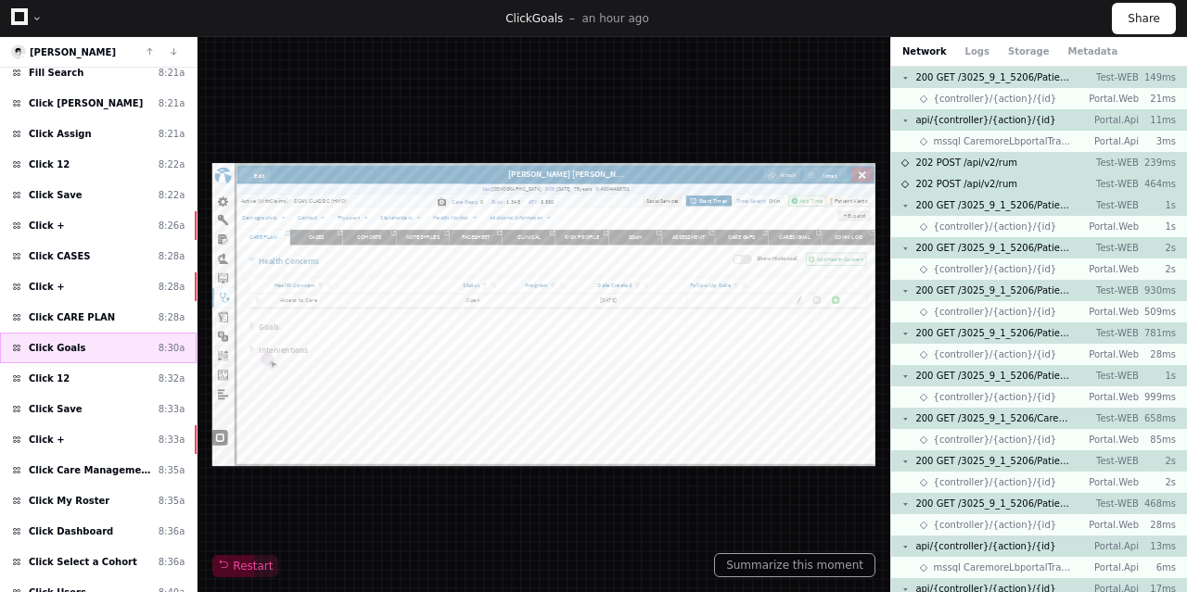
scroll to position [15483, 0]
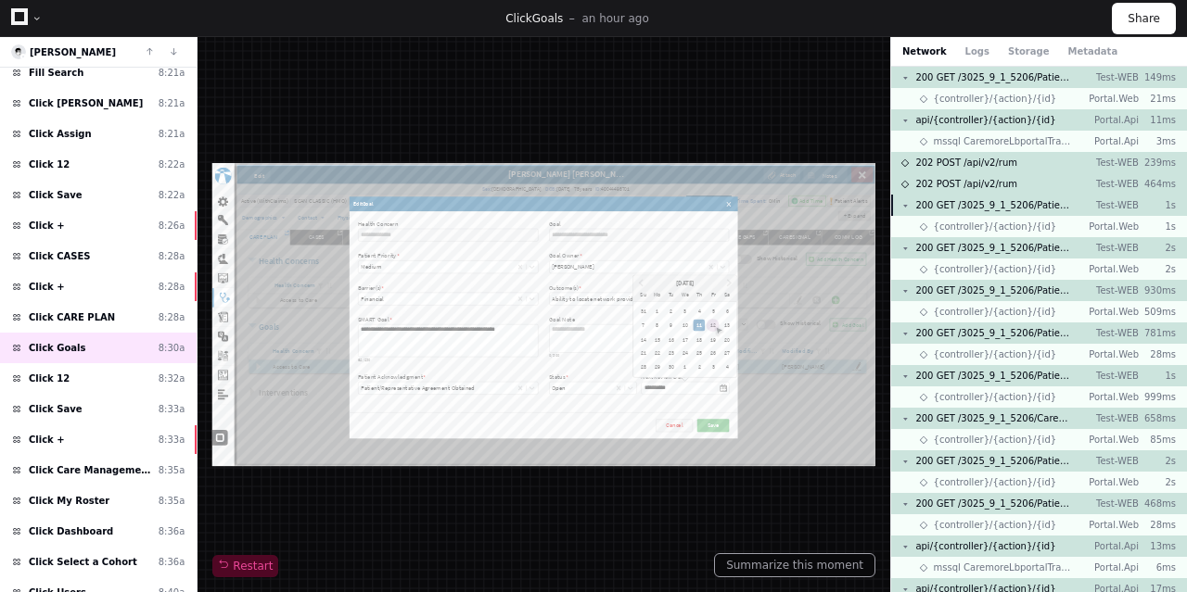
scroll to position [15483, 0]
